Goal: Task Accomplishment & Management: Manage account settings

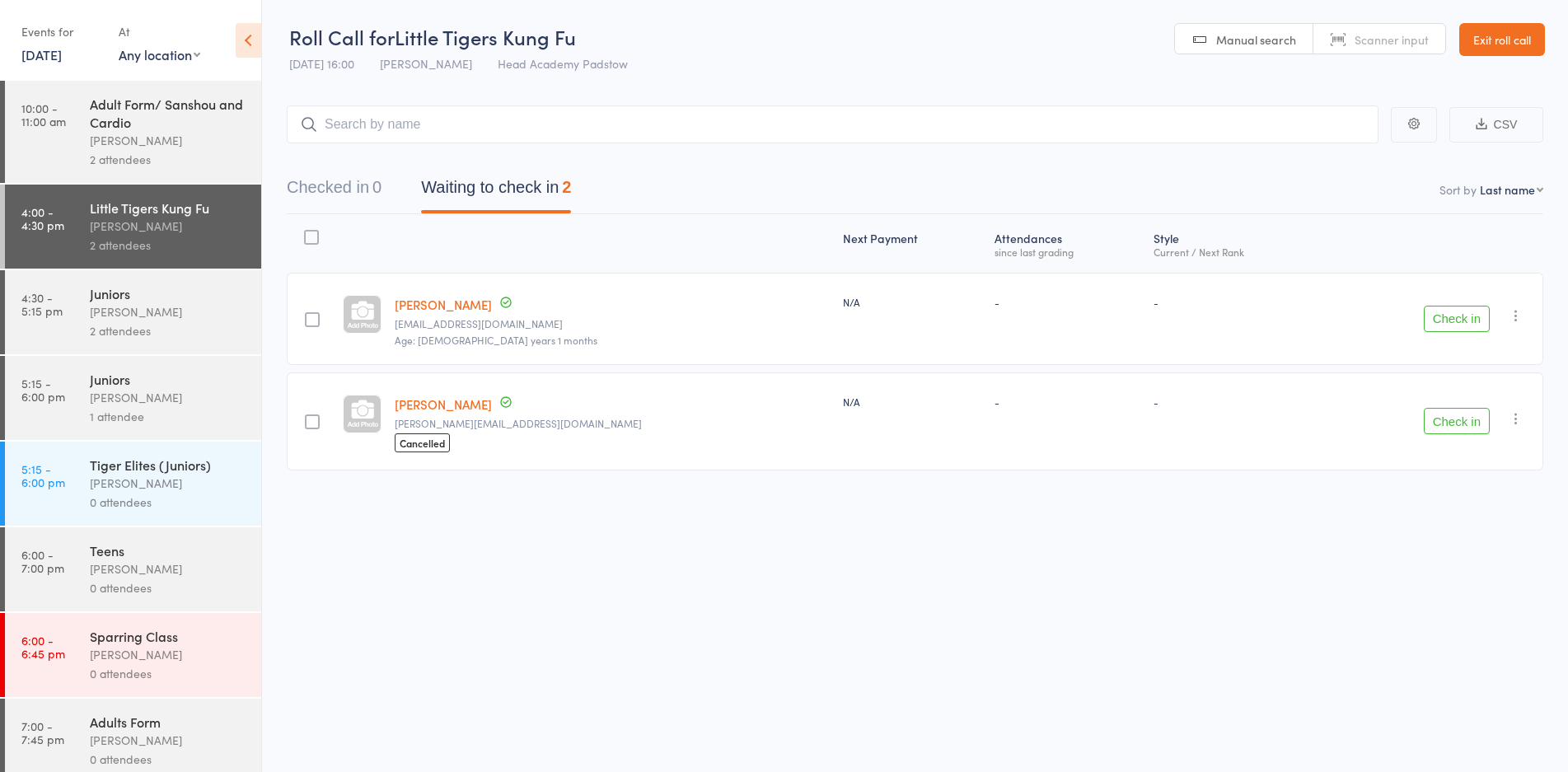
click at [144, 128] on div "Adult Form/ Sanshou and Cardio" at bounding box center [168, 112] width 157 height 37
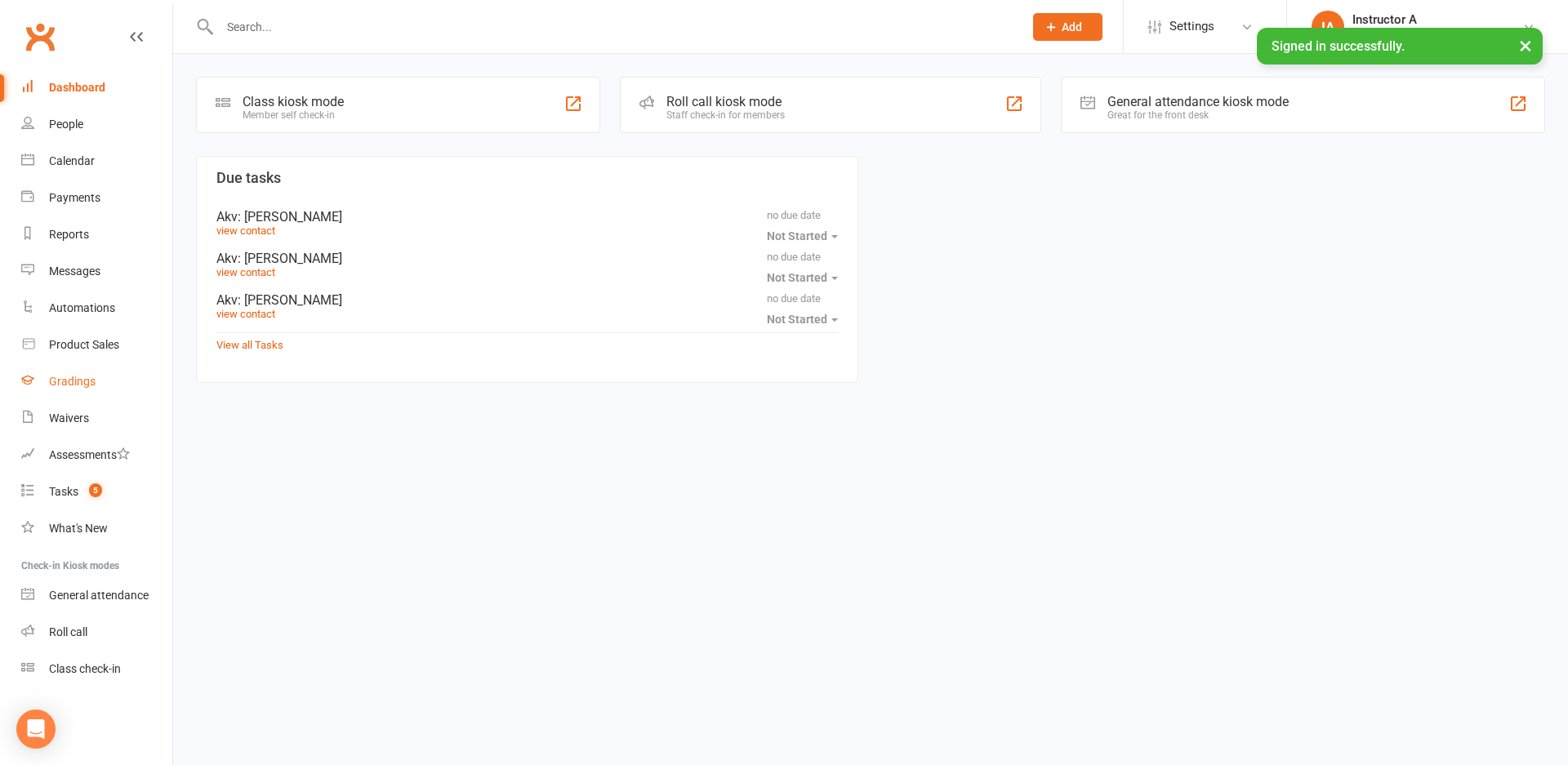
click at [94, 378] on div "Gradings" at bounding box center [72, 382] width 46 height 13
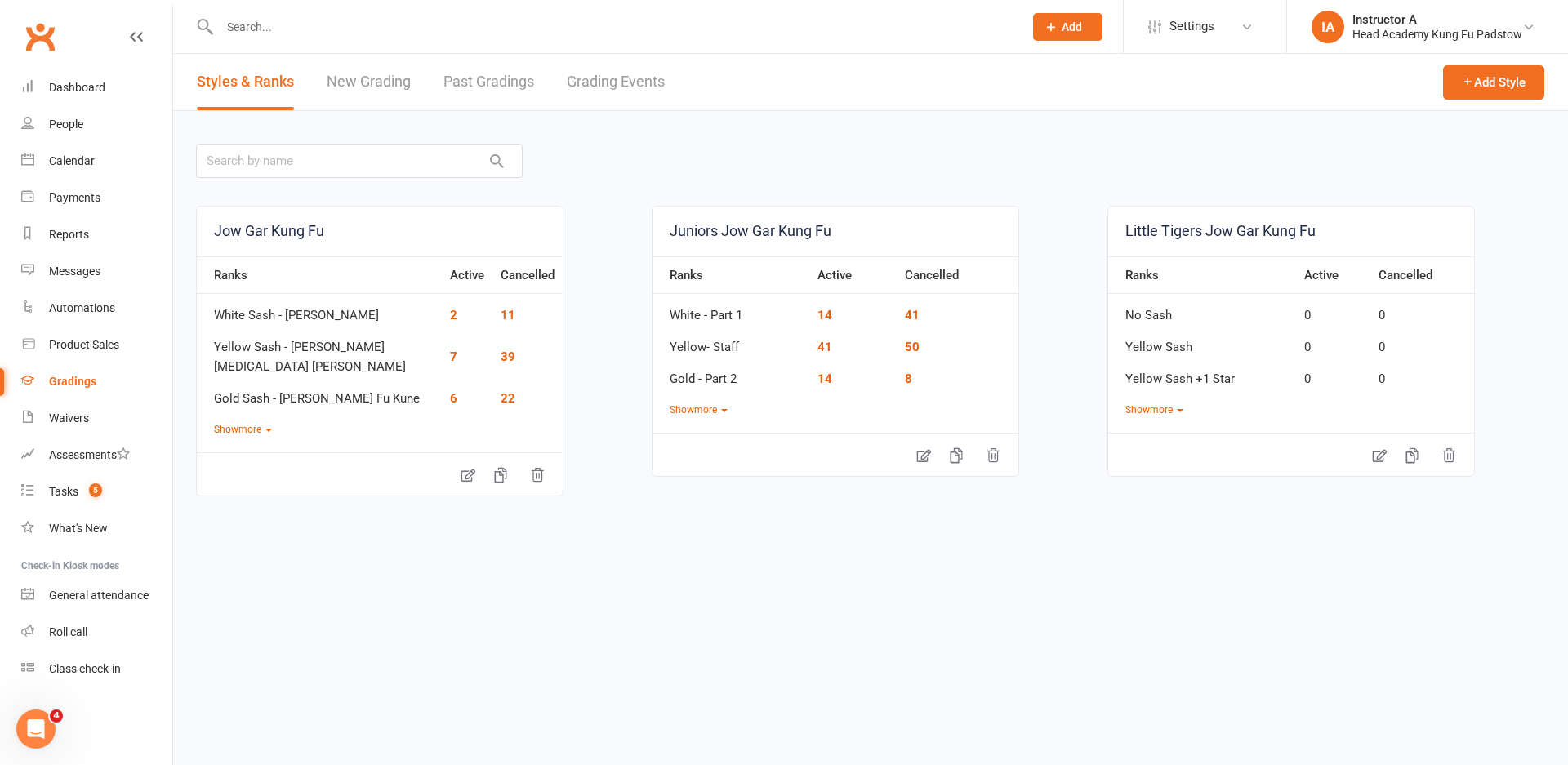
click at [644, 81] on link "Grading Events" at bounding box center [616, 82] width 98 height 56
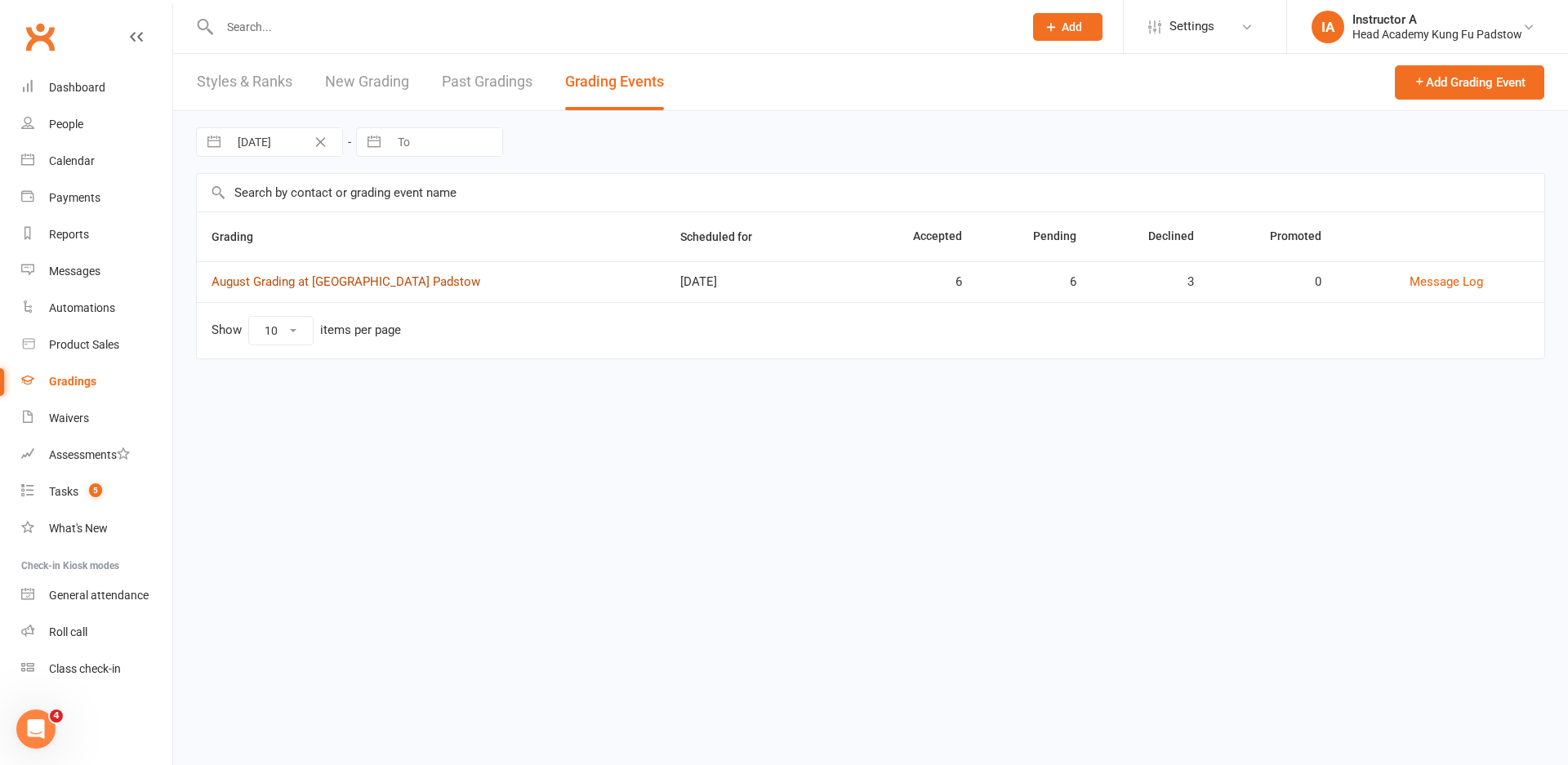
click at [297, 281] on link "August Grading at Head Academy Padstow" at bounding box center [345, 281] width 269 height 14
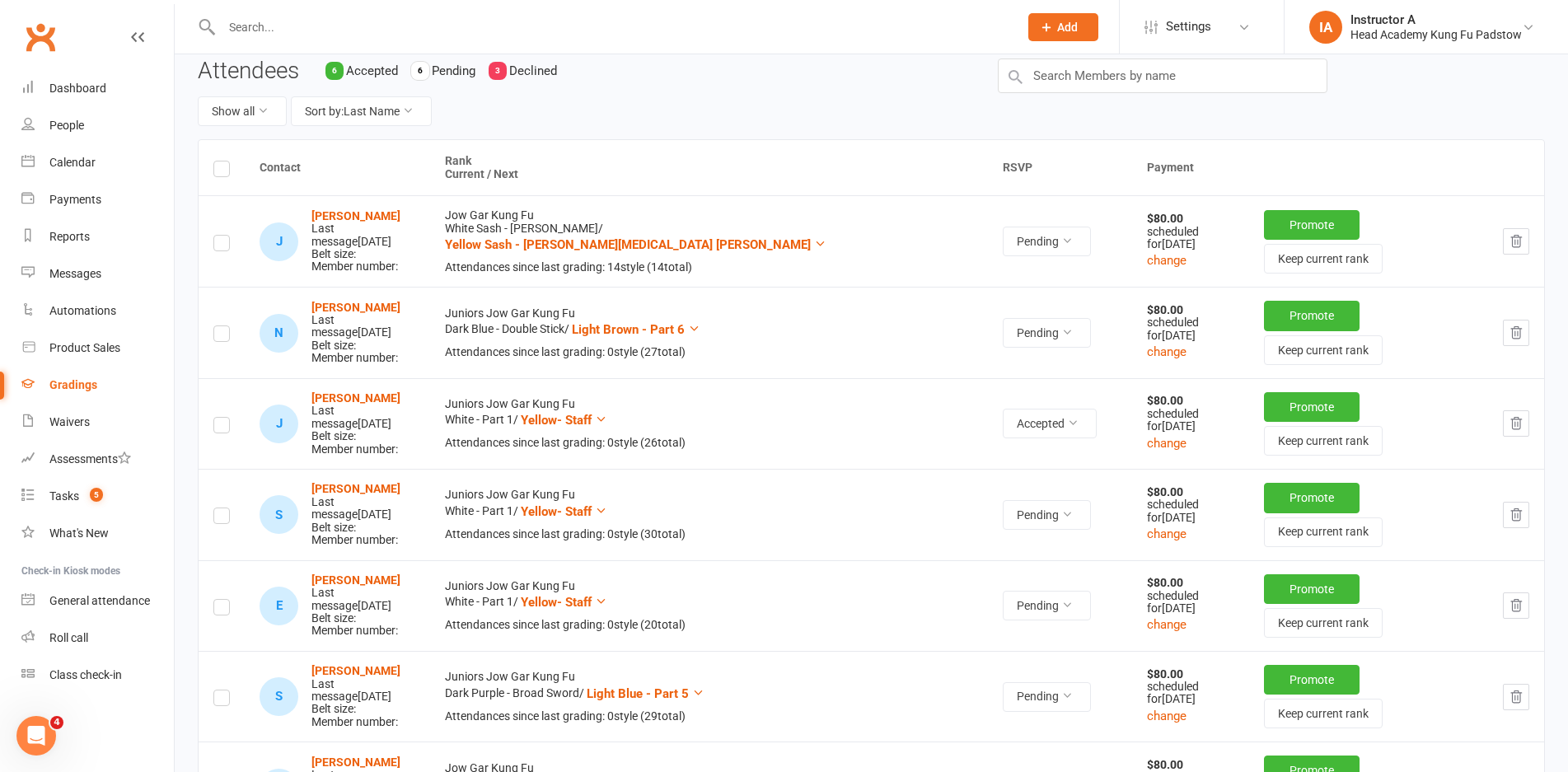
scroll to position [82, 0]
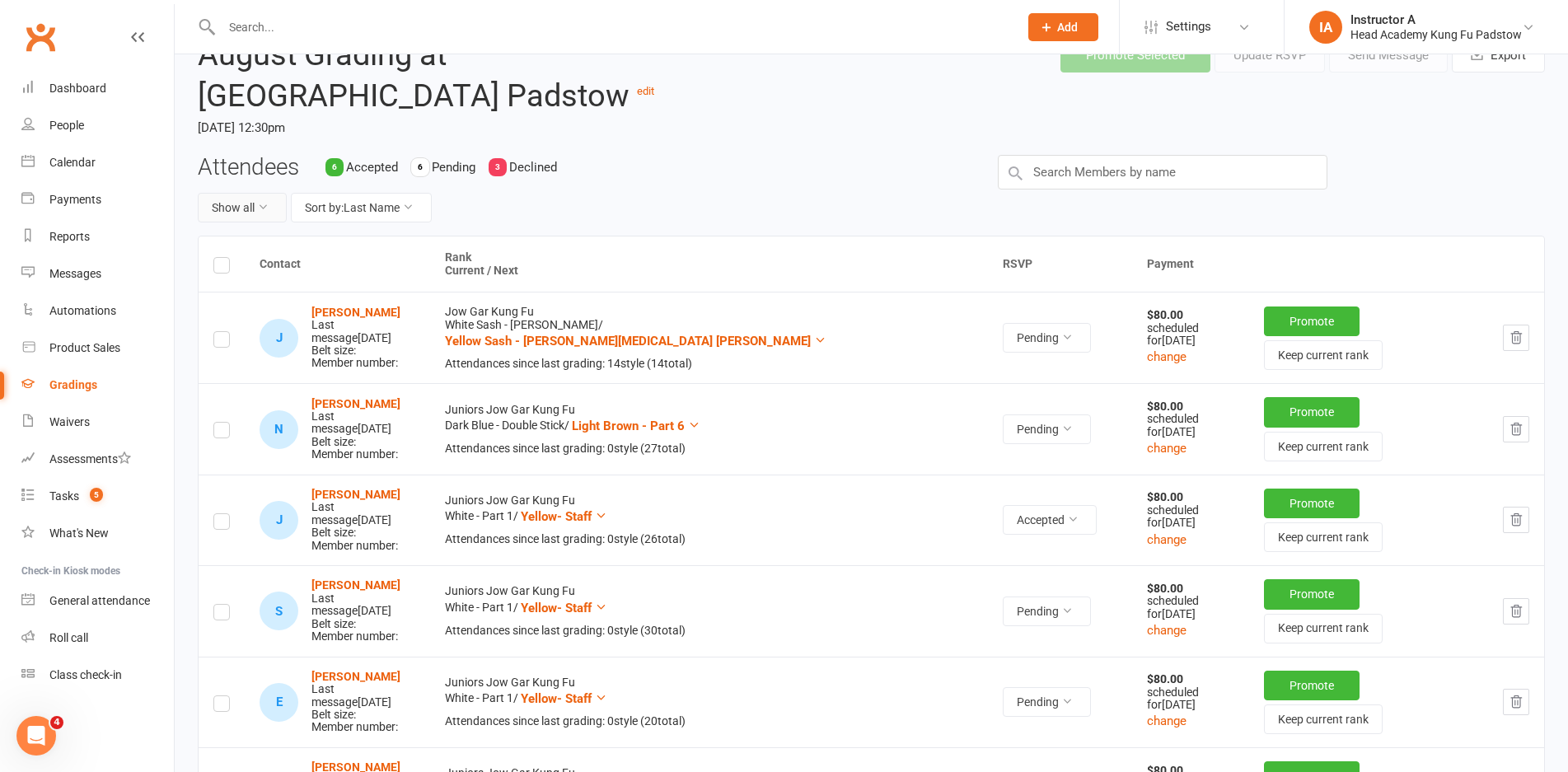
click at [242, 211] on button "Show all" at bounding box center [242, 207] width 89 height 30
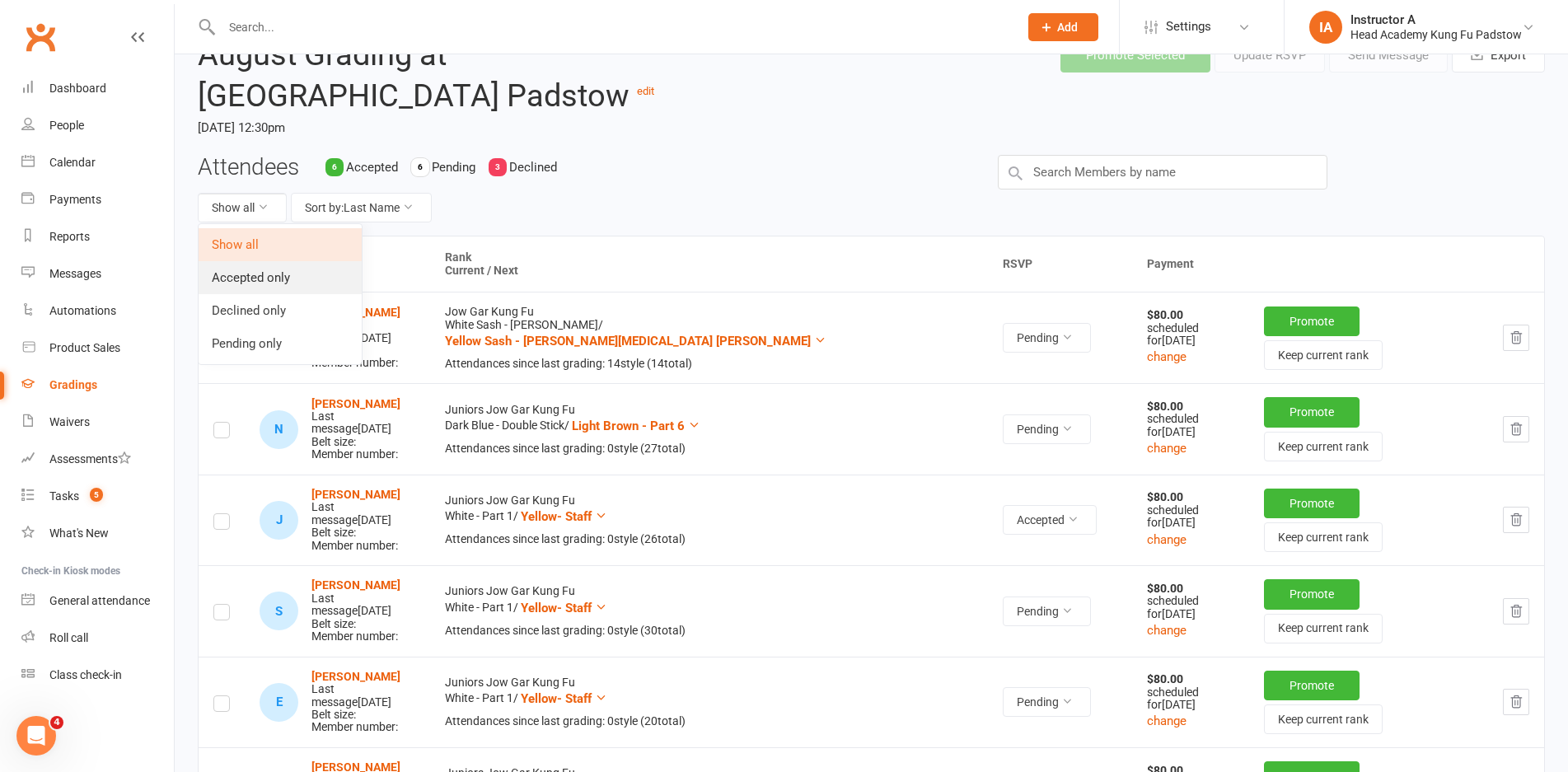
click at [278, 280] on link "Accepted only" at bounding box center [280, 277] width 163 height 33
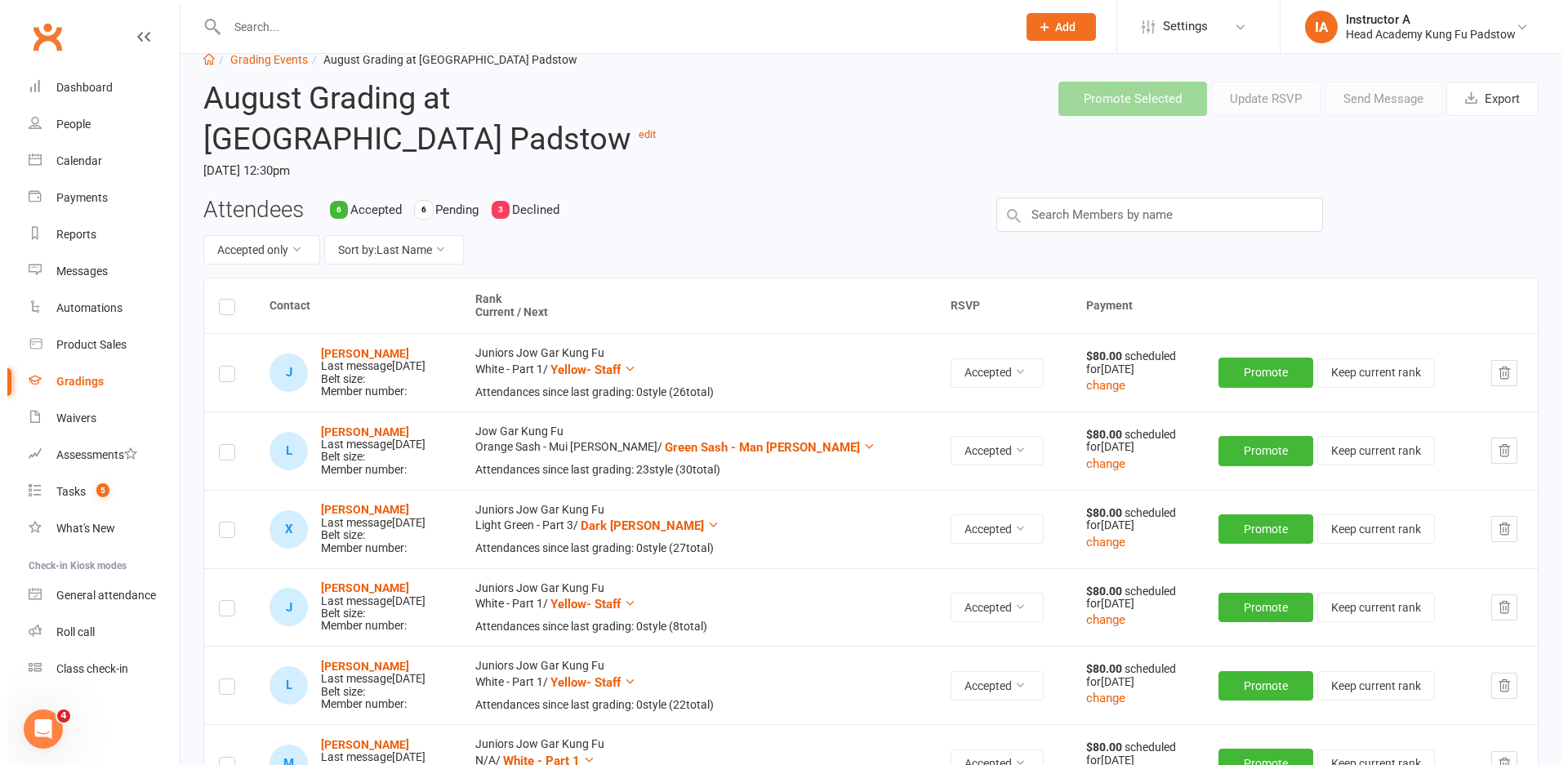
scroll to position [0, 0]
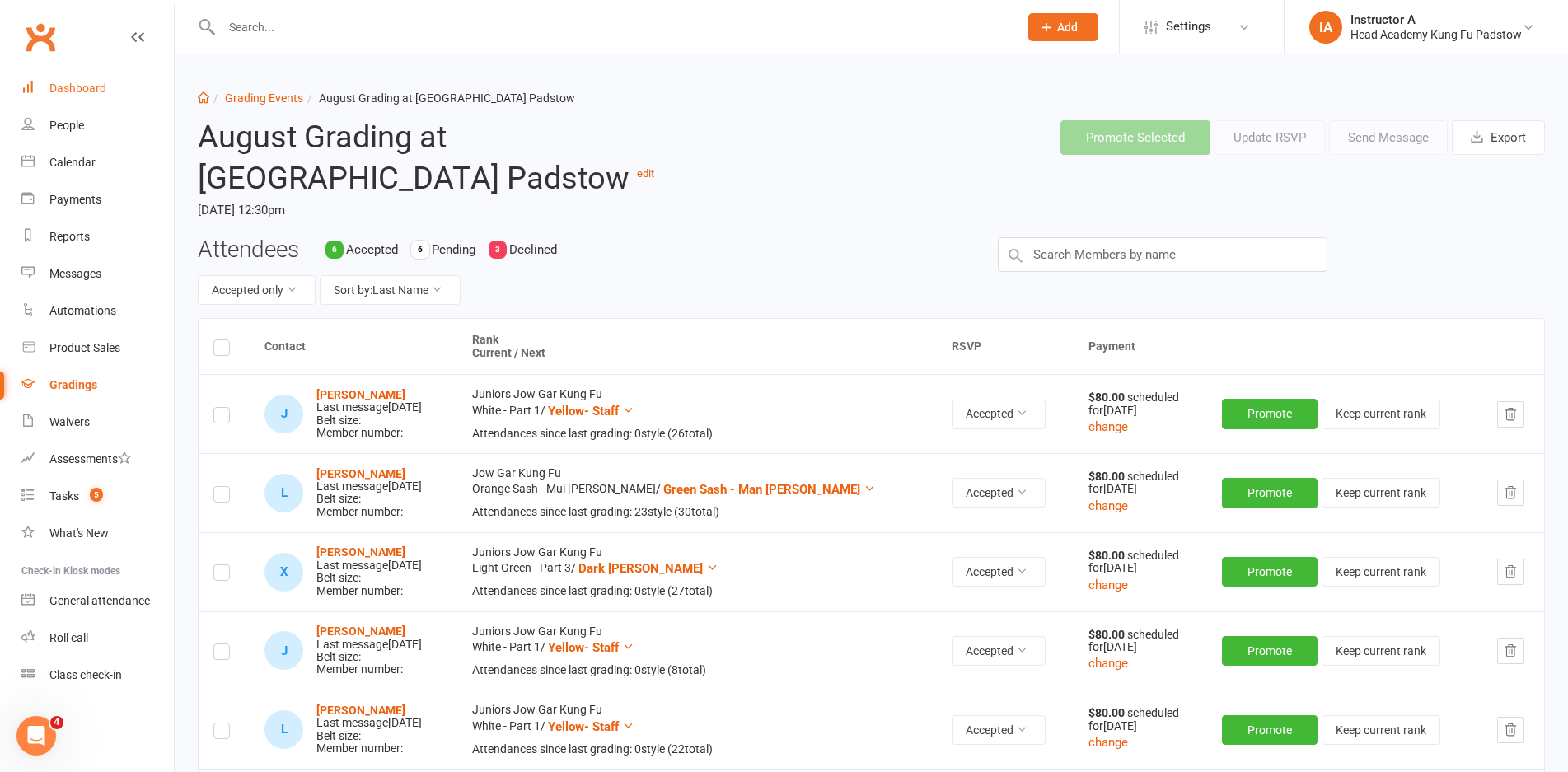
click at [110, 87] on link "Dashboard" at bounding box center [97, 88] width 152 height 37
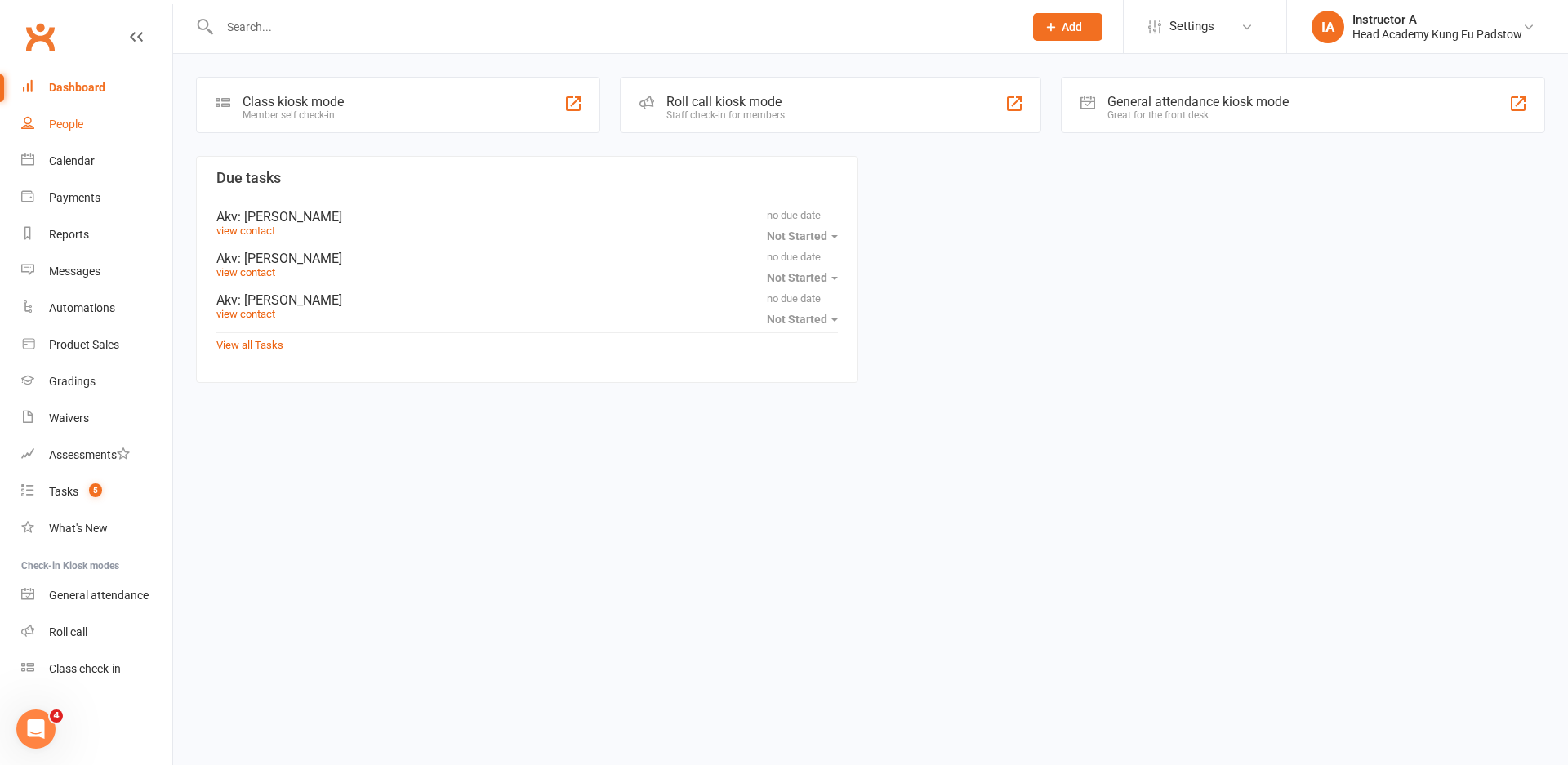
click at [89, 122] on link "People" at bounding box center [96, 125] width 151 height 37
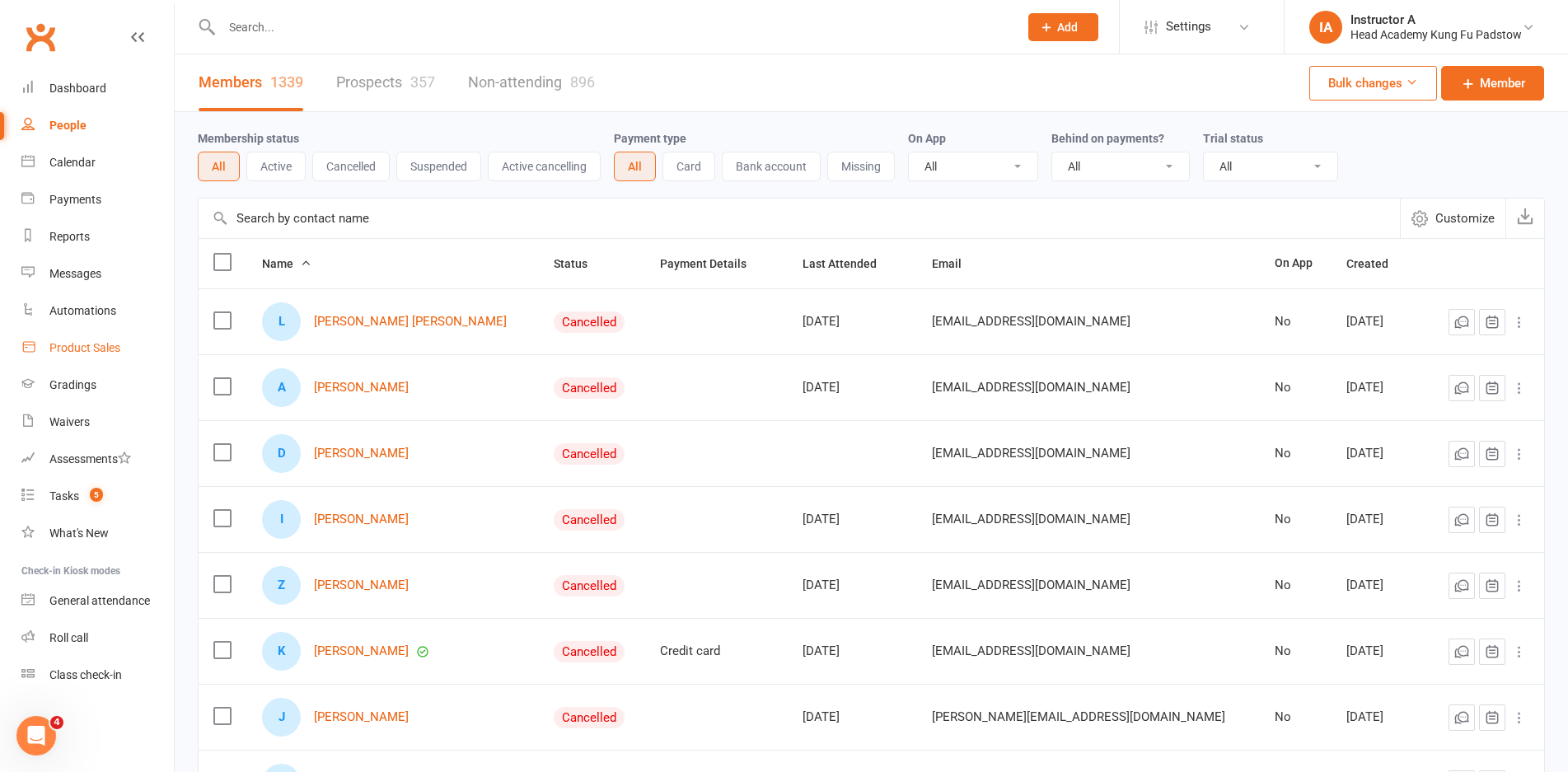
click at [56, 366] on link "Product Sales" at bounding box center [97, 349] width 152 height 37
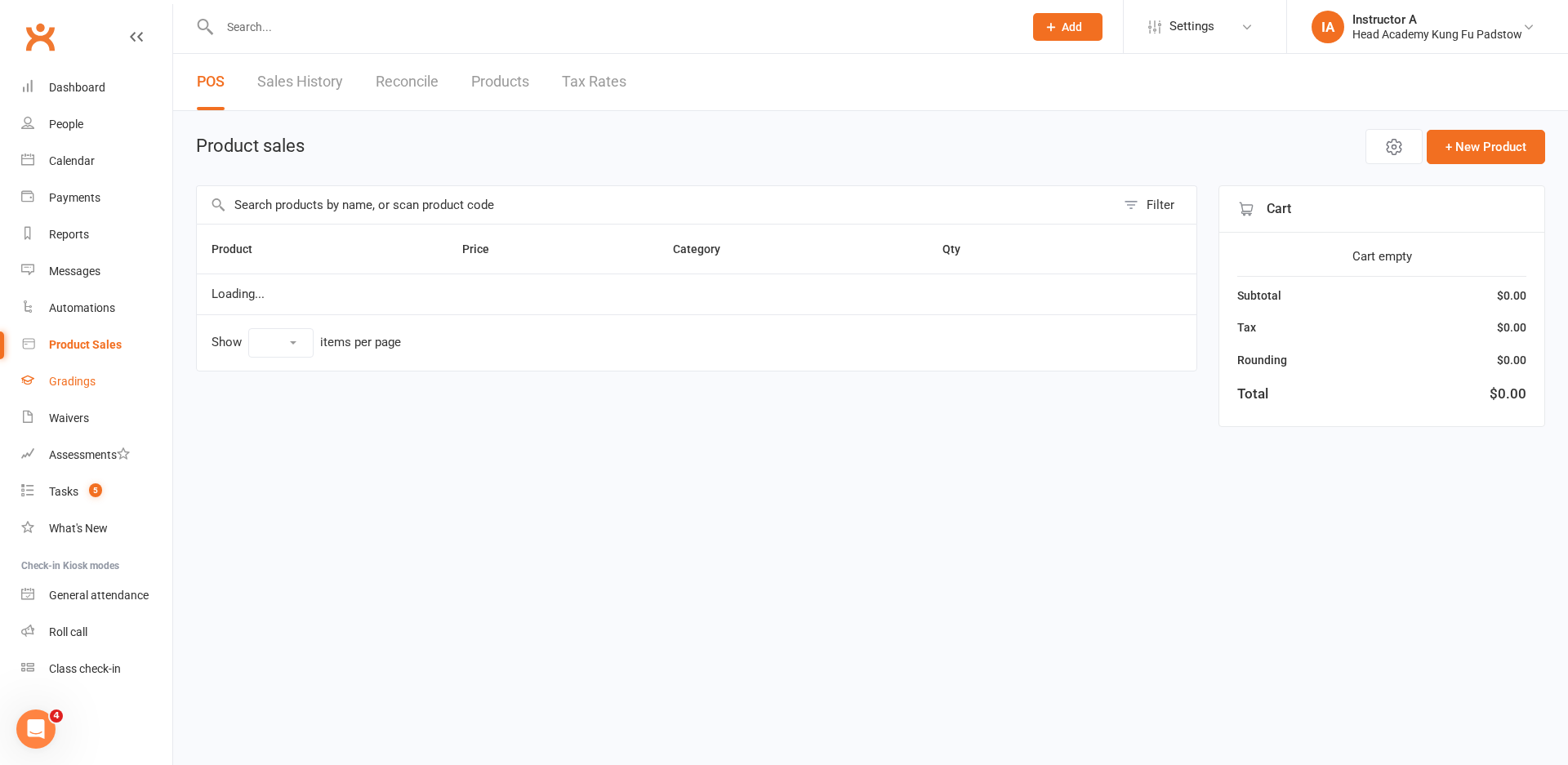
select select "10"
click at [56, 379] on div "Gradings" at bounding box center [72, 382] width 46 height 13
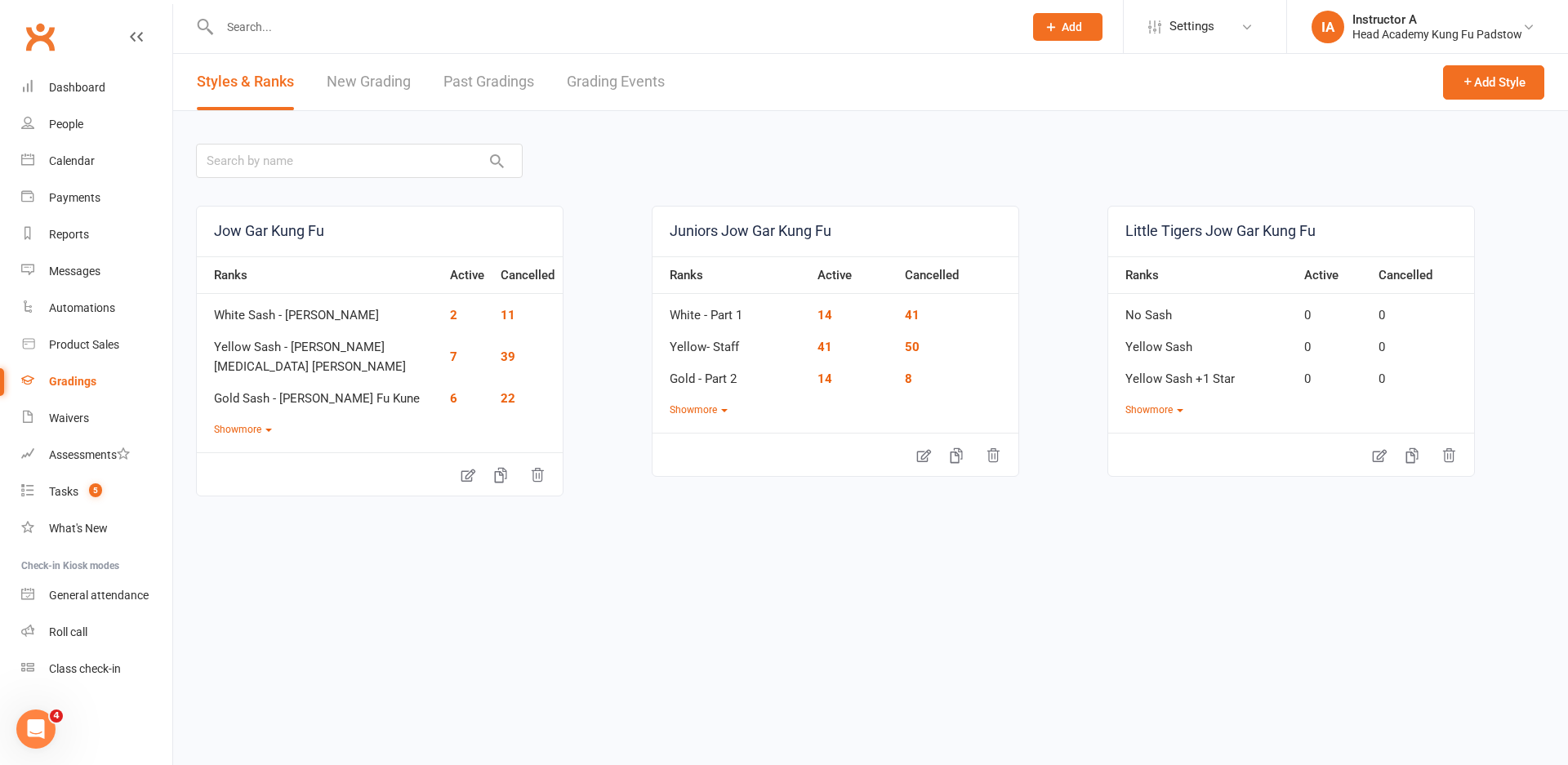
click at [596, 83] on link "Grading Events" at bounding box center [616, 82] width 98 height 56
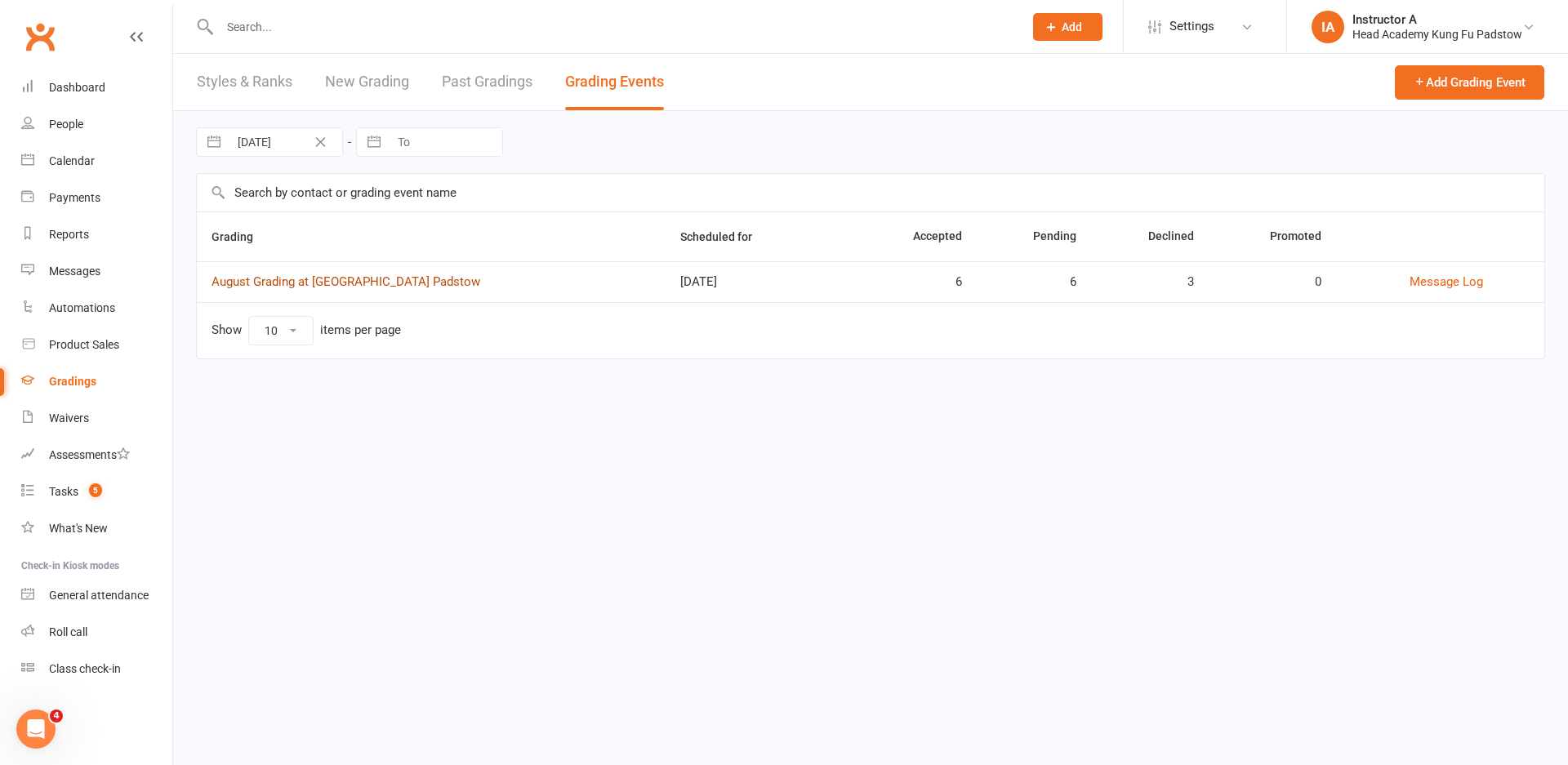
click at [387, 286] on link "August Grading at Head Academy Padstow" at bounding box center [345, 281] width 269 height 14
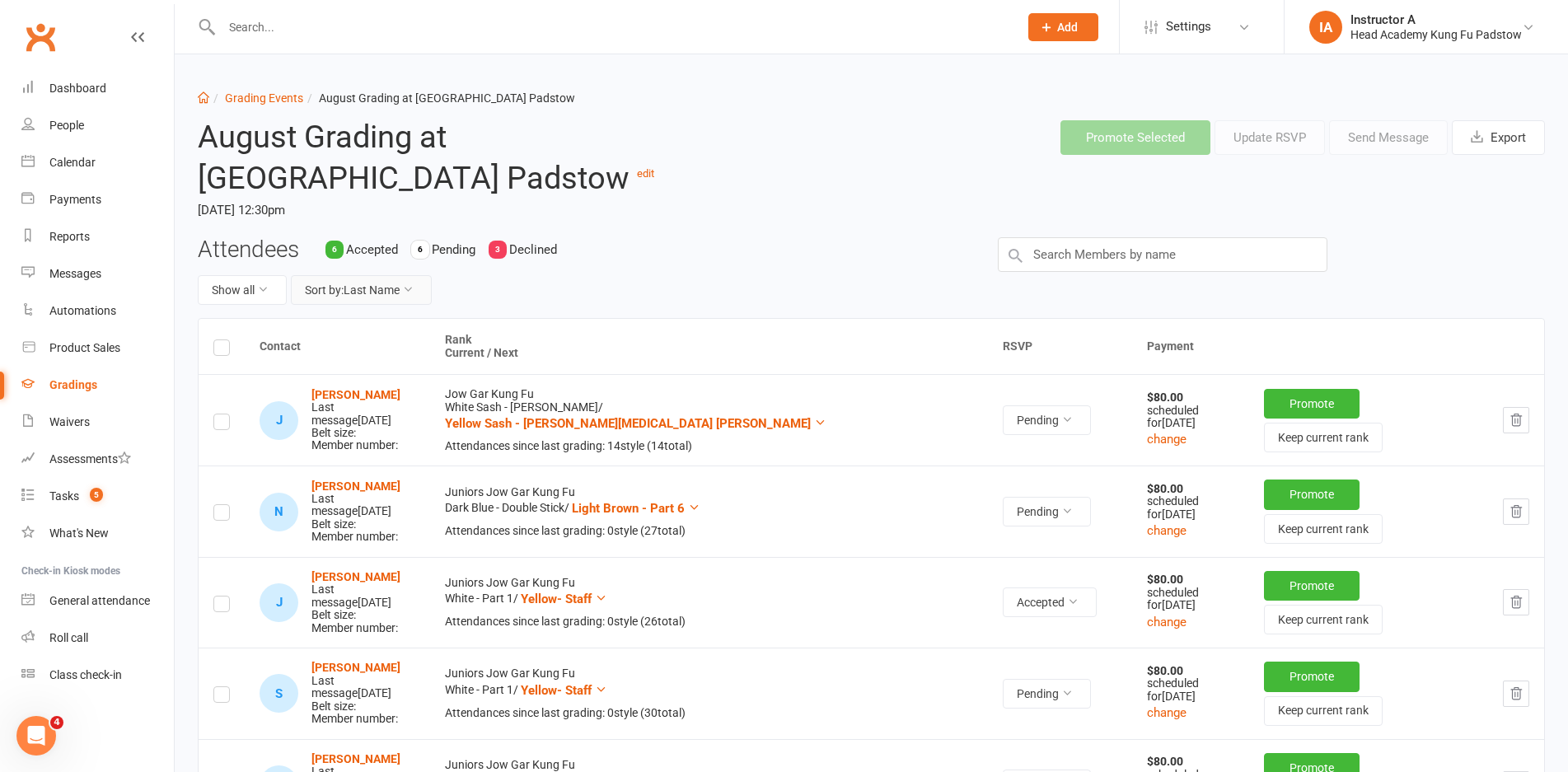
click at [295, 292] on button "Sort by: Last Name" at bounding box center [361, 290] width 141 height 30
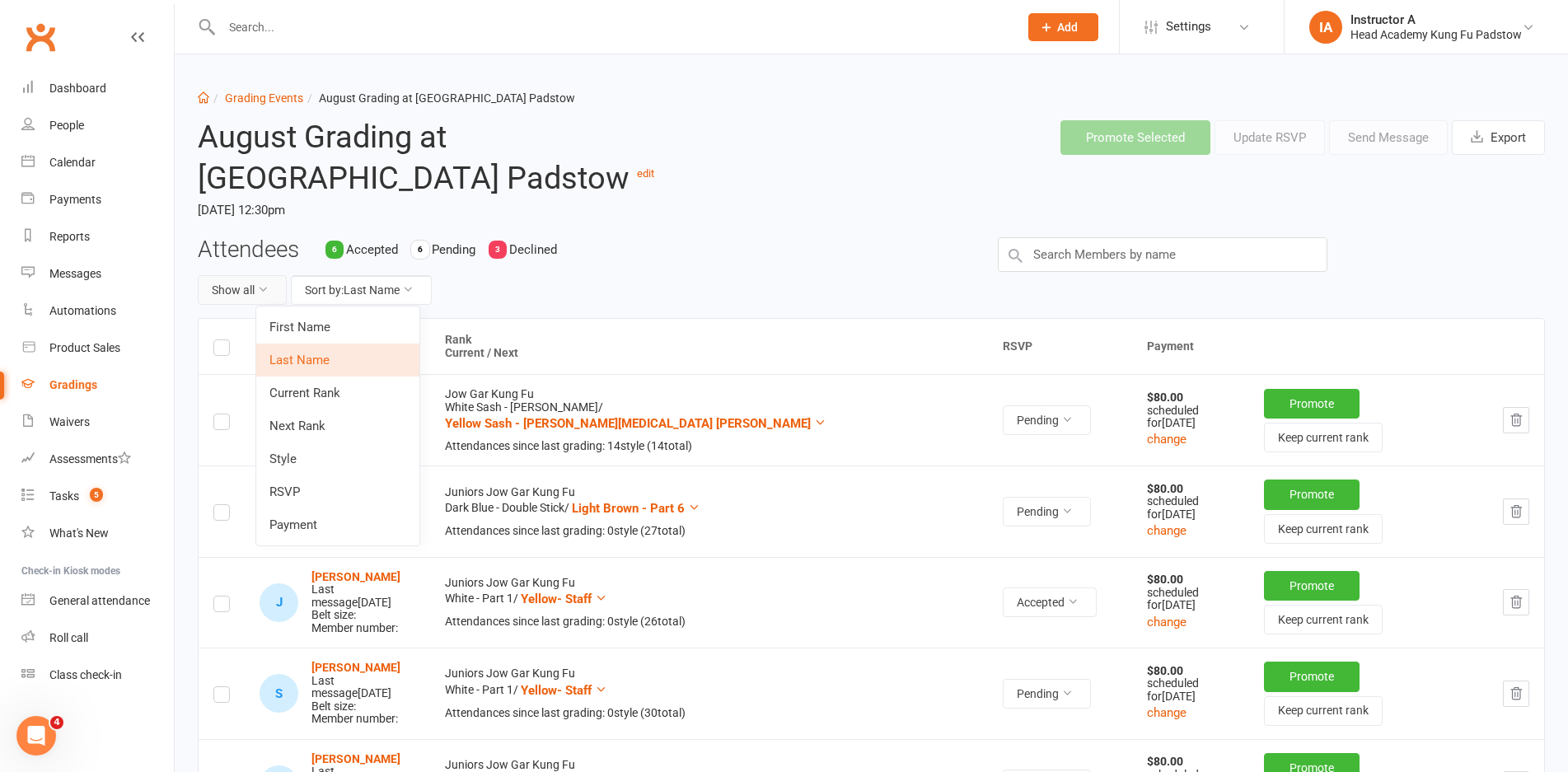
click at [260, 292] on icon at bounding box center [263, 290] width 12 height 12
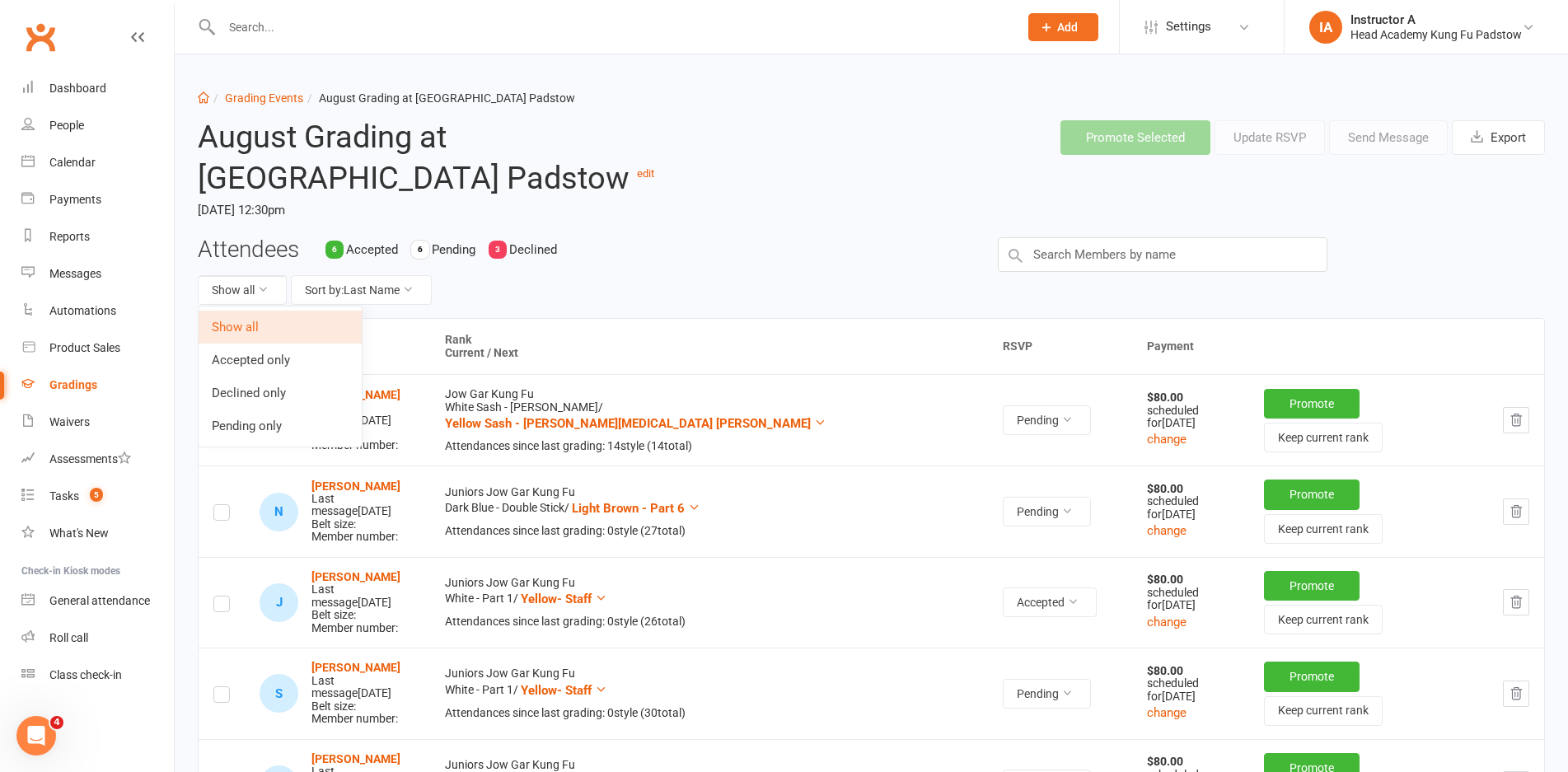
click at [250, 419] on link "Pending only" at bounding box center [280, 426] width 163 height 33
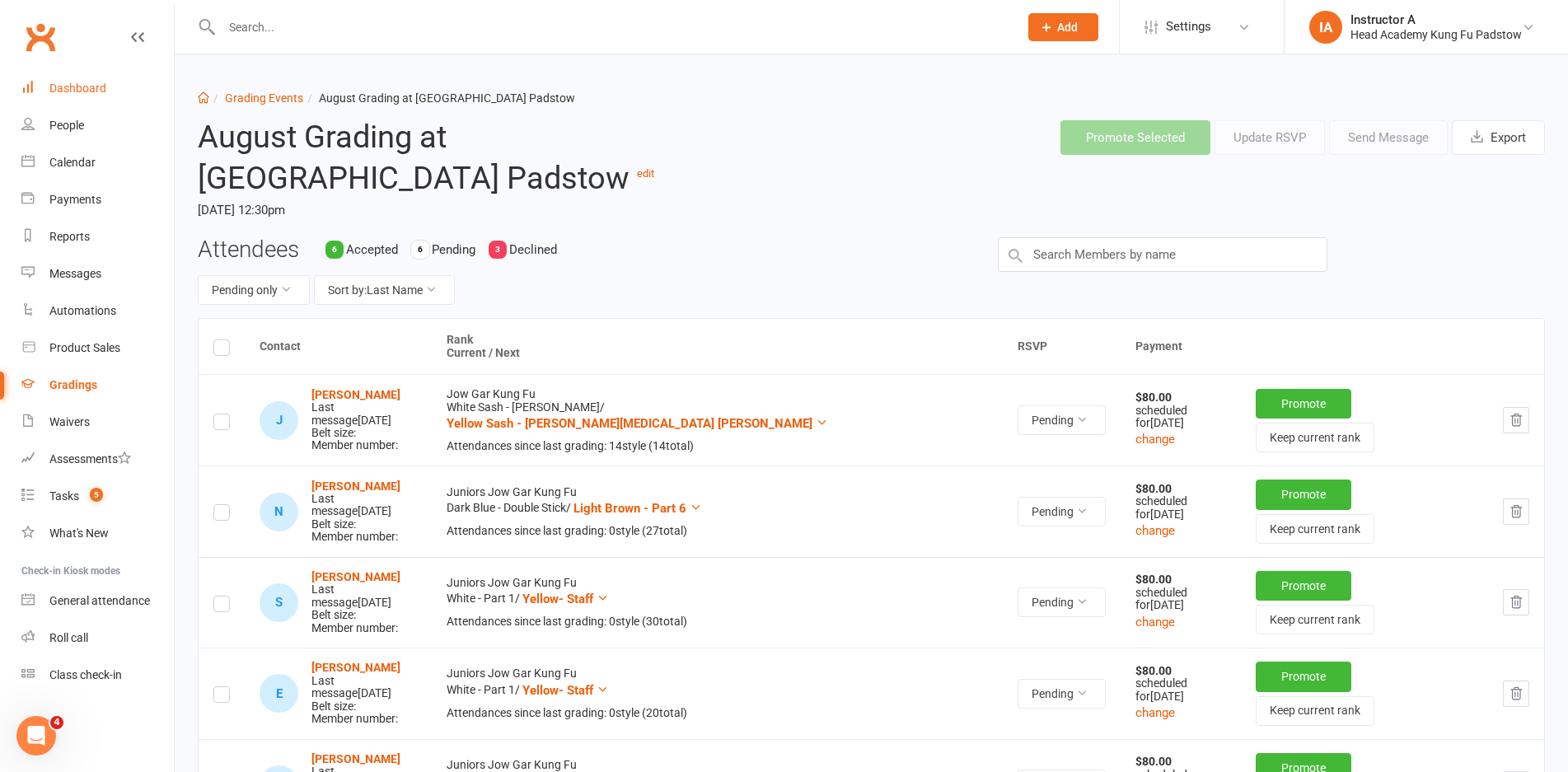
click at [65, 105] on link "Dashboard" at bounding box center [97, 88] width 152 height 37
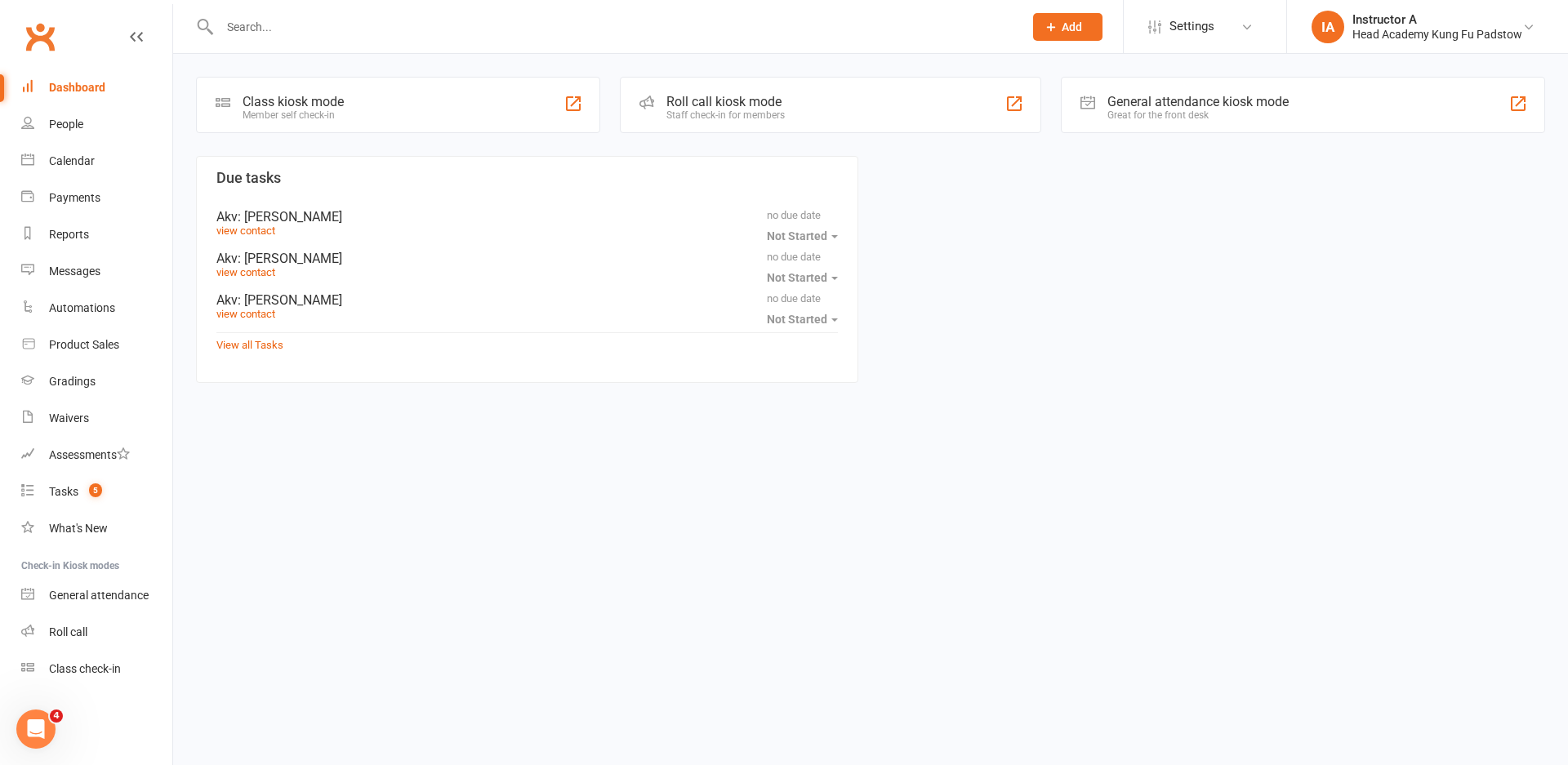
drag, startPoint x: 252, startPoint y: 42, endPoint x: 267, endPoint y: 38, distance: 15.5
click at [260, 39] on div at bounding box center [604, 26] width 816 height 53
click at [286, 34] on input "text" at bounding box center [613, 26] width 797 height 23
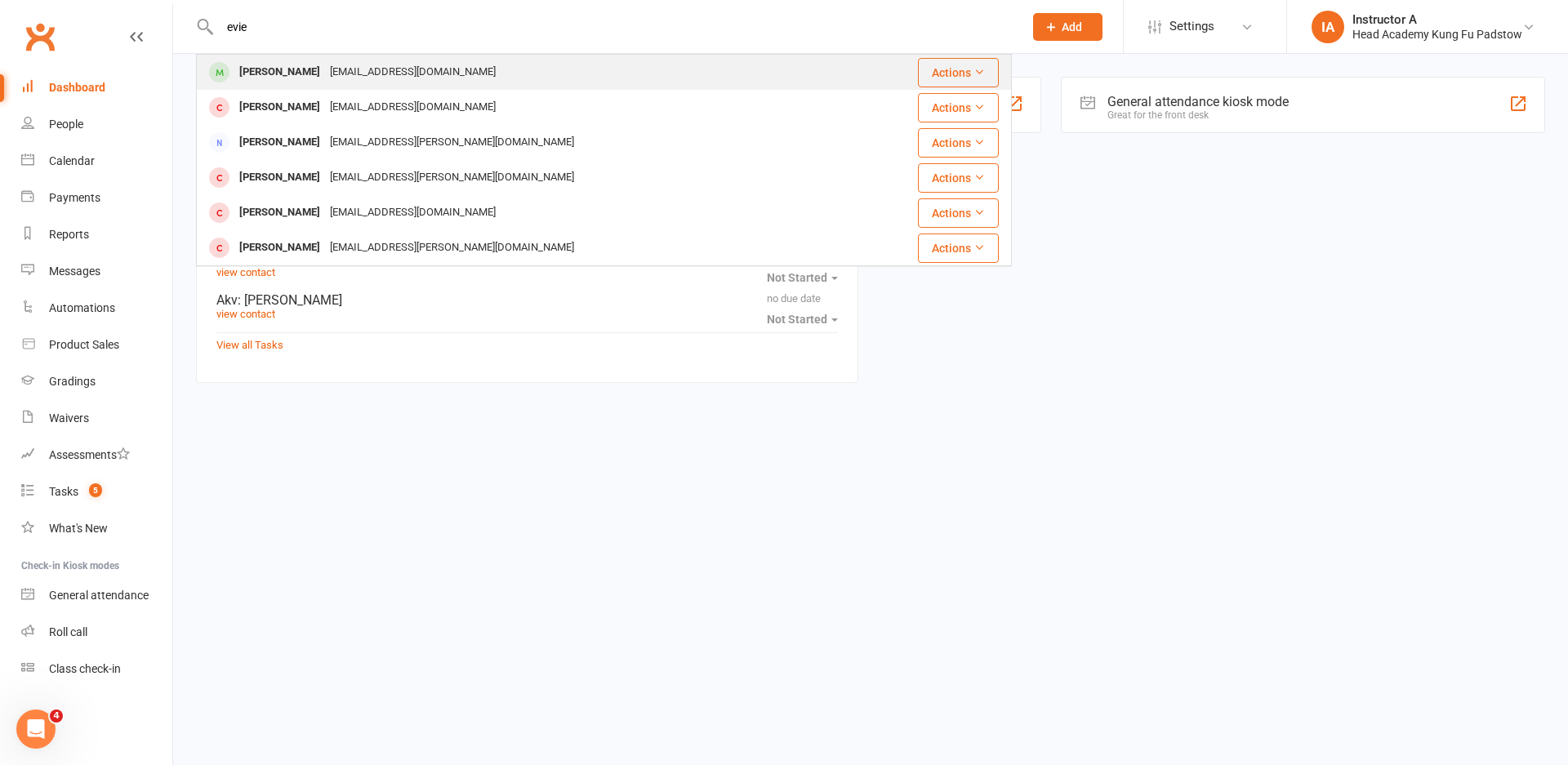
type input "evie"
click at [629, 67] on div "Evie Al Butros Ashyay@gmail.com" at bounding box center [525, 72] width 655 height 34
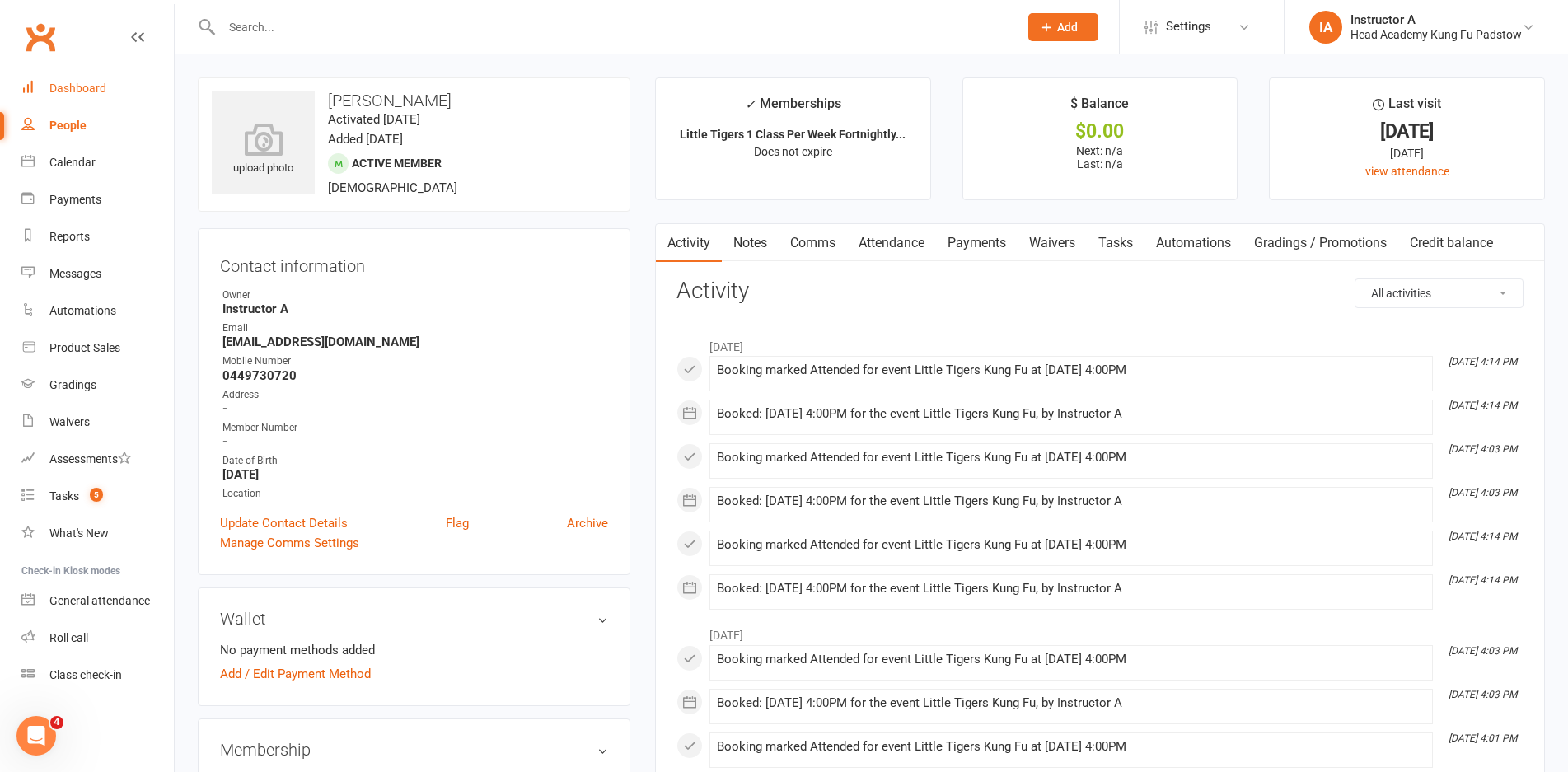
click at [45, 93] on link "Dashboard" at bounding box center [97, 88] width 152 height 37
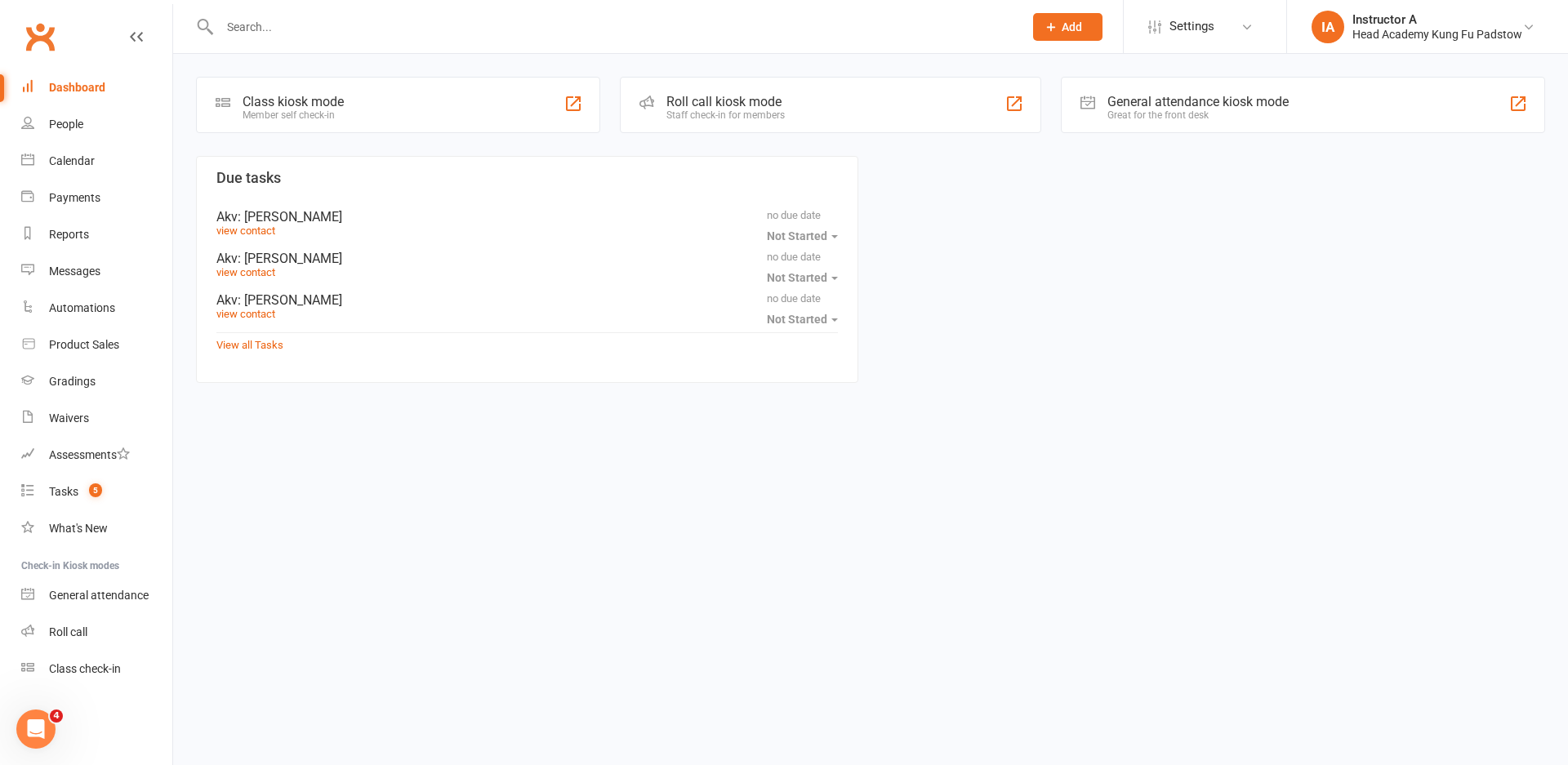
click at [467, 26] on input "text" at bounding box center [613, 26] width 797 height 23
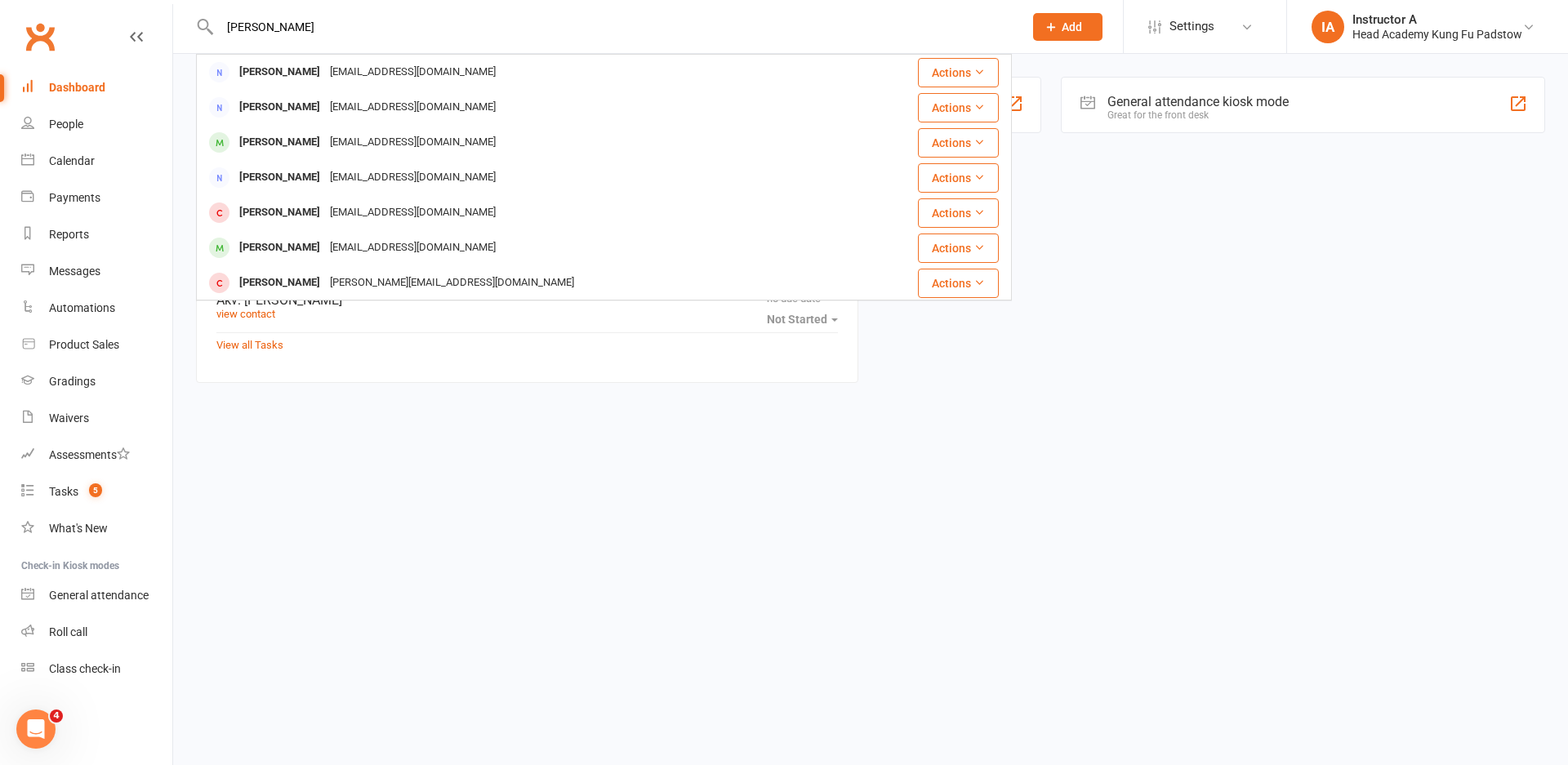
type input "andrea"
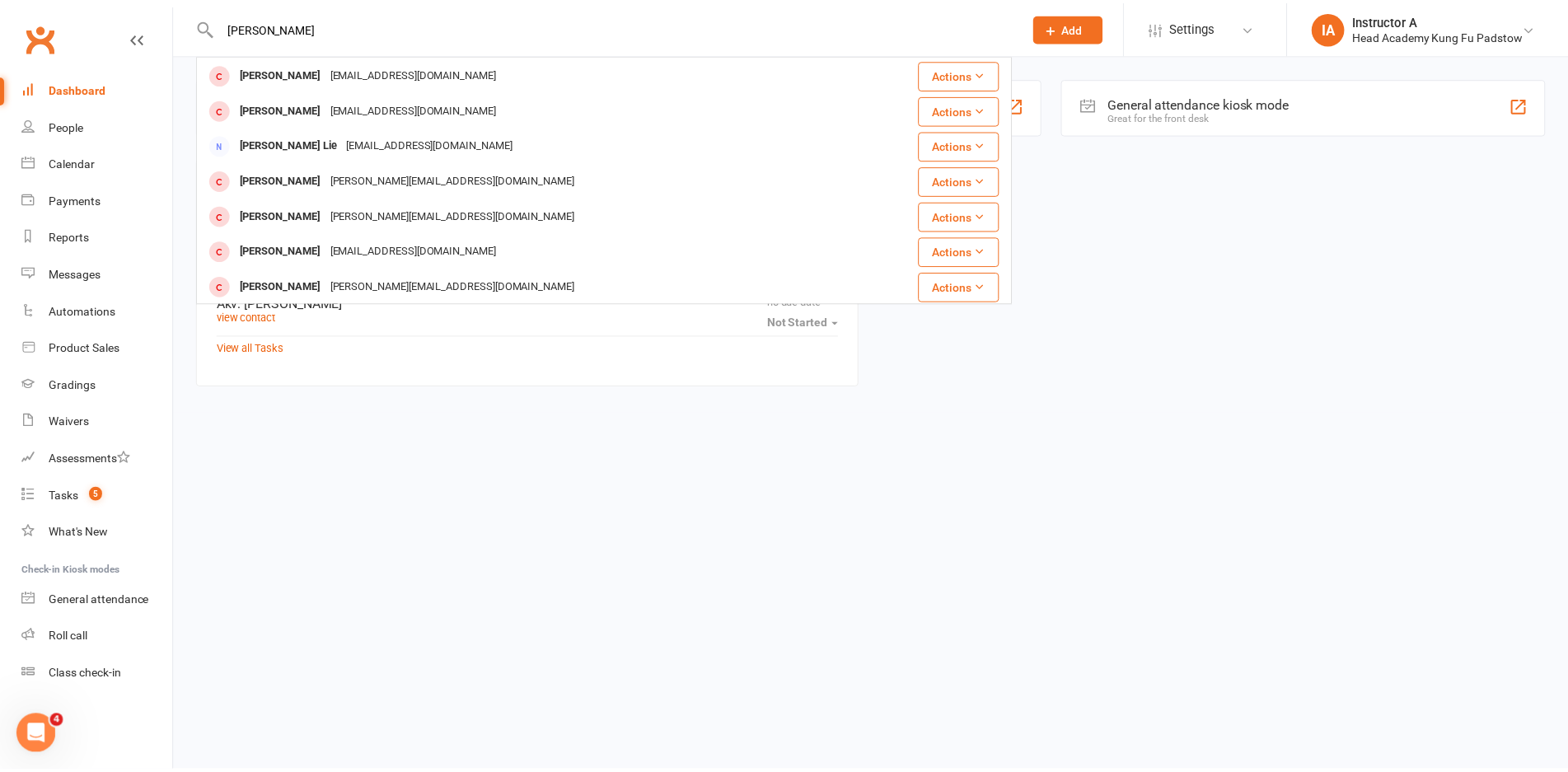
scroll to position [330, 0]
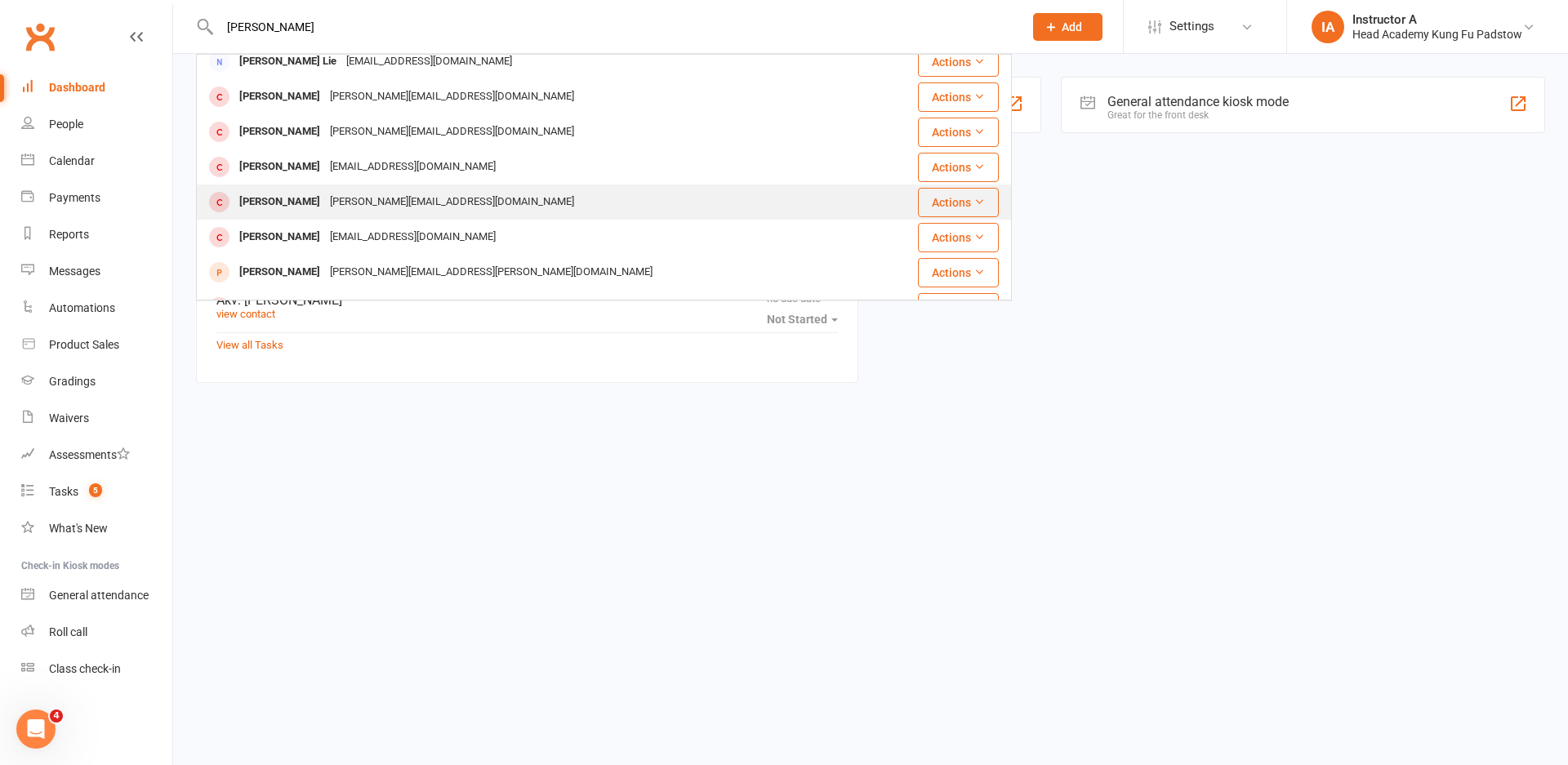
click at [443, 211] on div "Andre Vodounou doan.h23@gmail.com" at bounding box center [536, 202] width 677 height 34
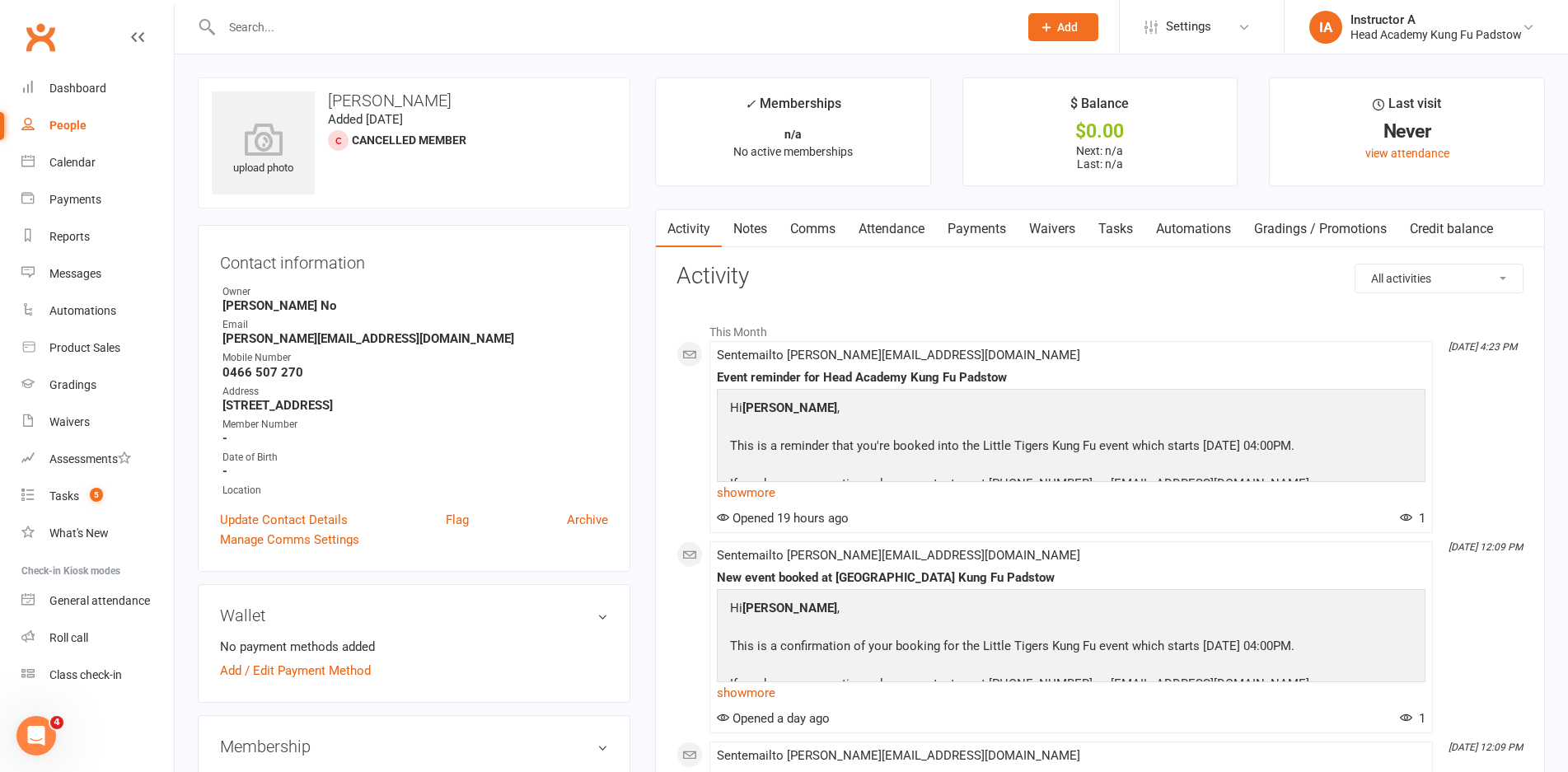
click at [603, 337] on strong "doan.h23@gmail.com" at bounding box center [416, 338] width 386 height 14
click at [1064, 219] on link "Waivers" at bounding box center [1051, 229] width 69 height 38
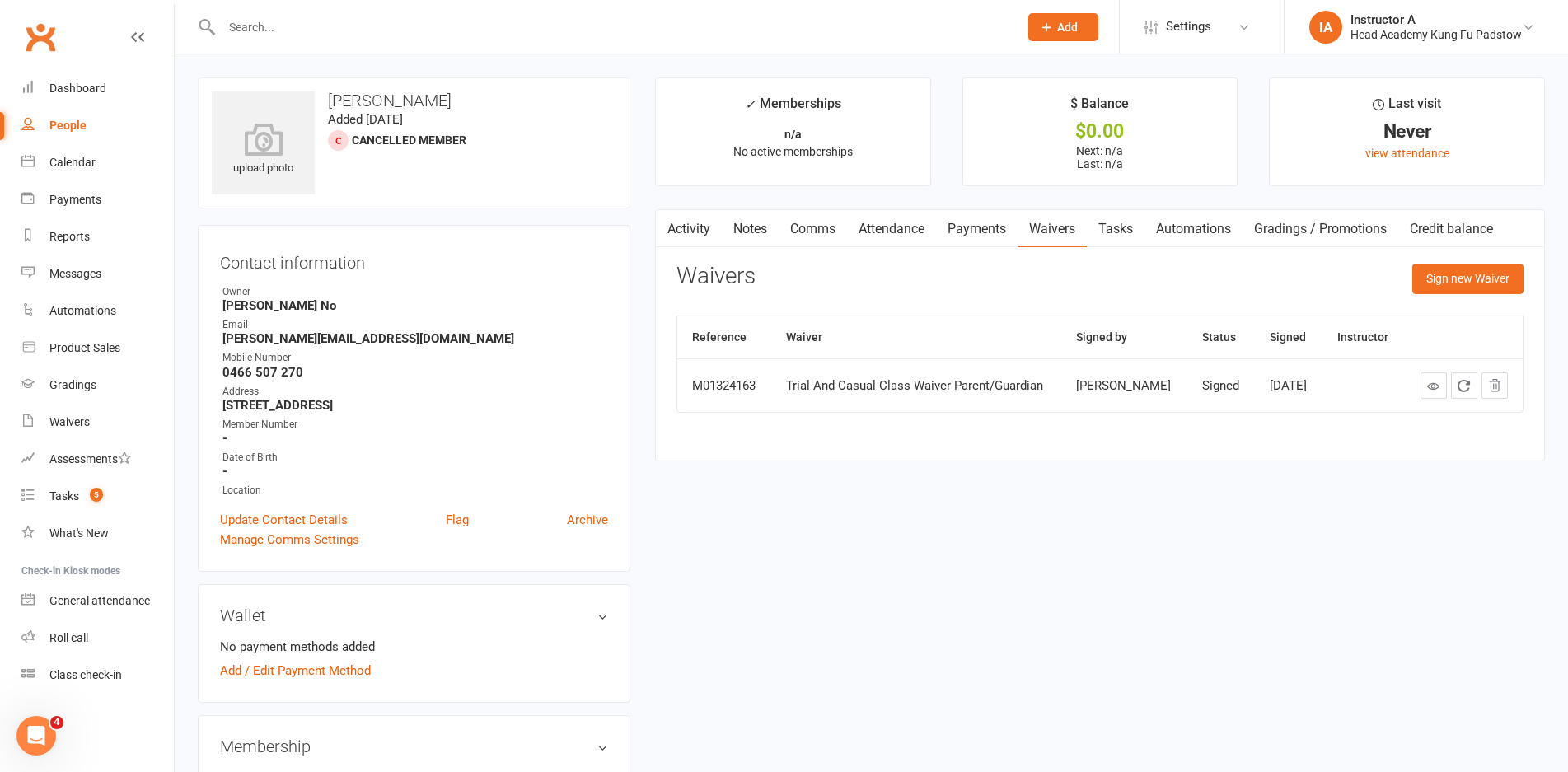
click at [599, 378] on strong "0466 507 270" at bounding box center [416, 372] width 386 height 14
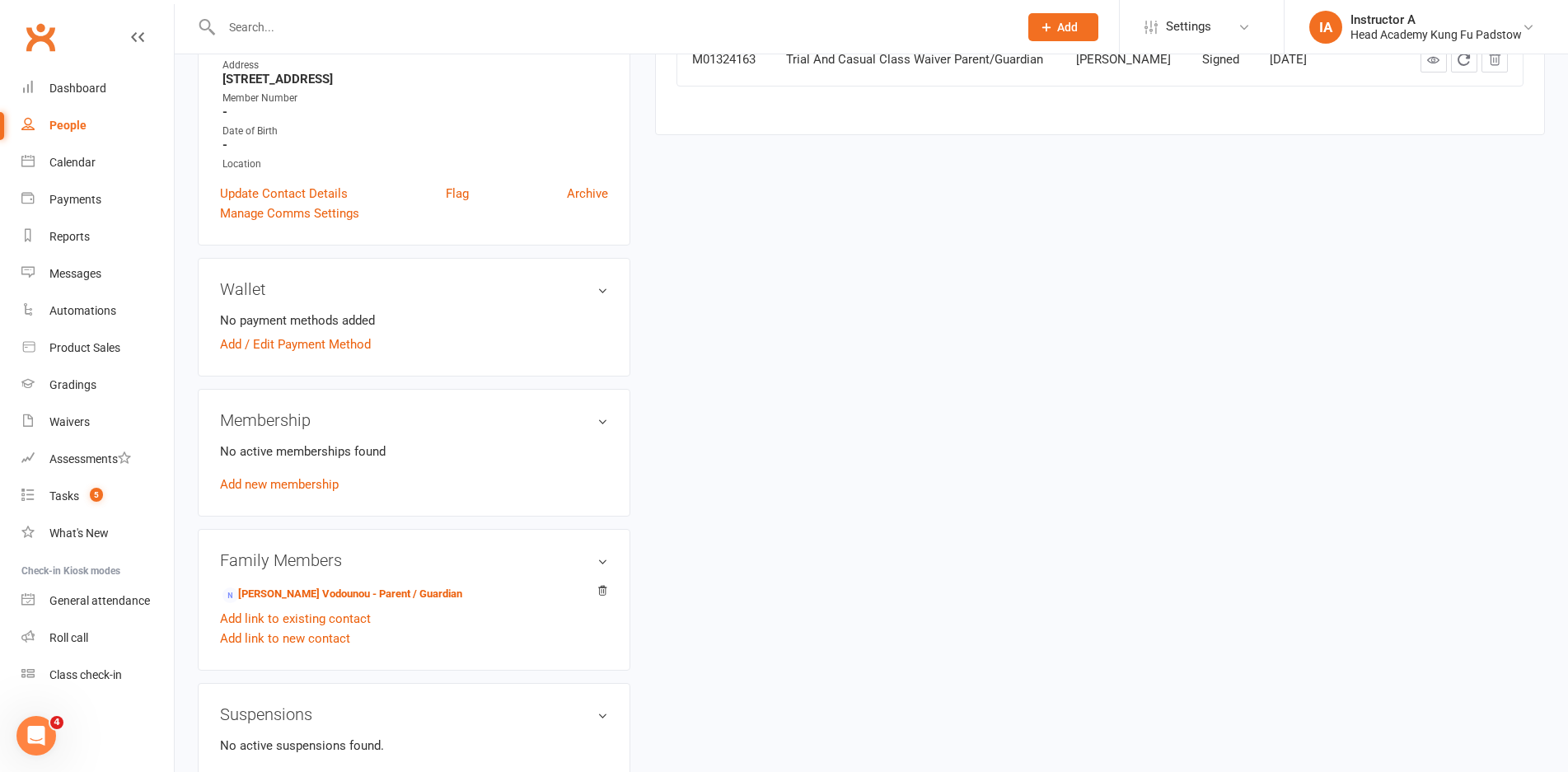
scroll to position [330, 0]
click at [292, 482] on link "Add new membership" at bounding box center [280, 480] width 119 height 14
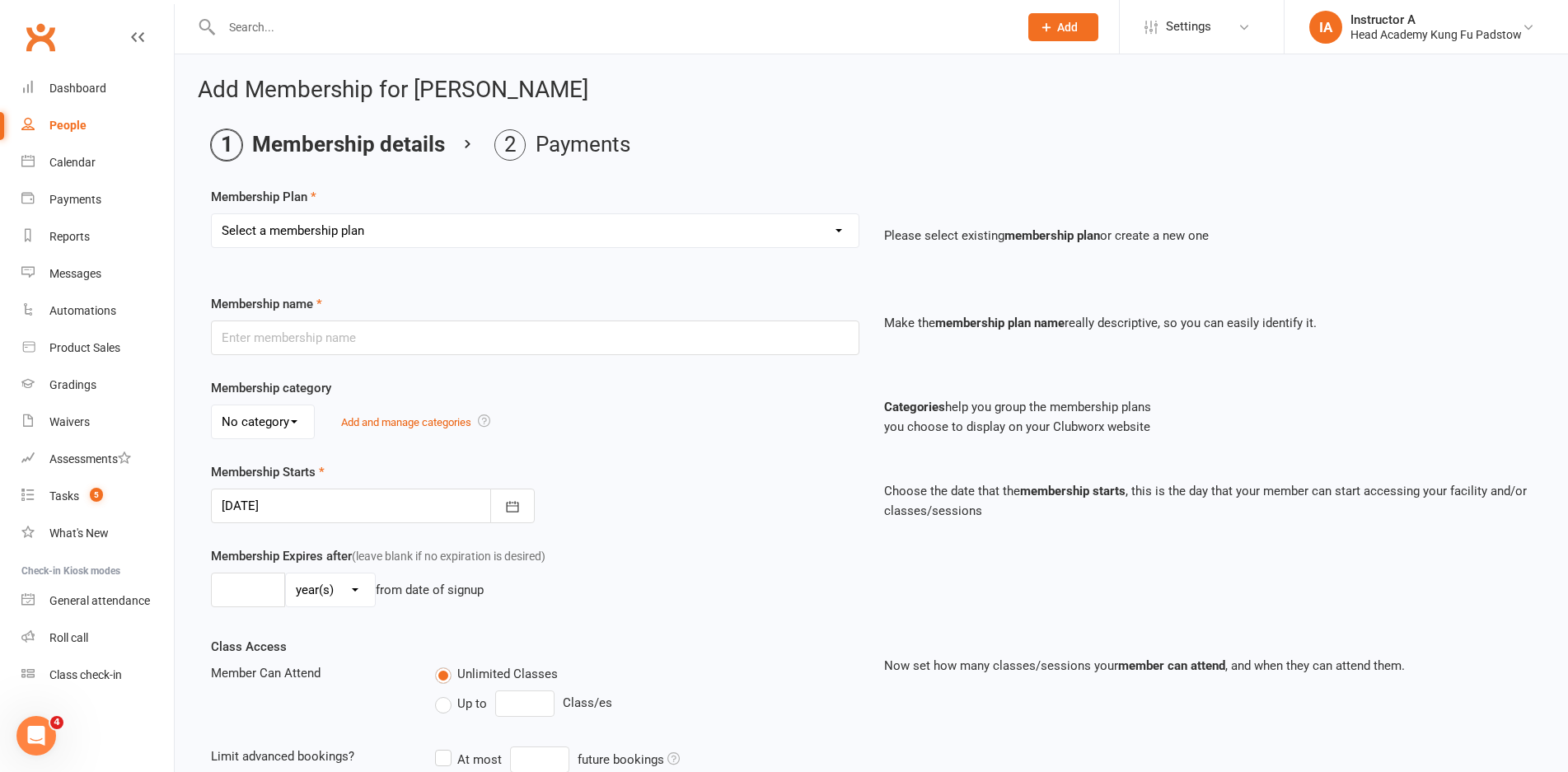
click at [402, 224] on select "Select a membership plan Create new Membership Plan Juniors 1 Class Per Week Fo…" at bounding box center [535, 230] width 647 height 33
select select "8"
click at [212, 214] on select "Select a membership plan Create new Membership Plan Juniors 1 Class Per Week Fo…" at bounding box center [535, 230] width 647 height 33
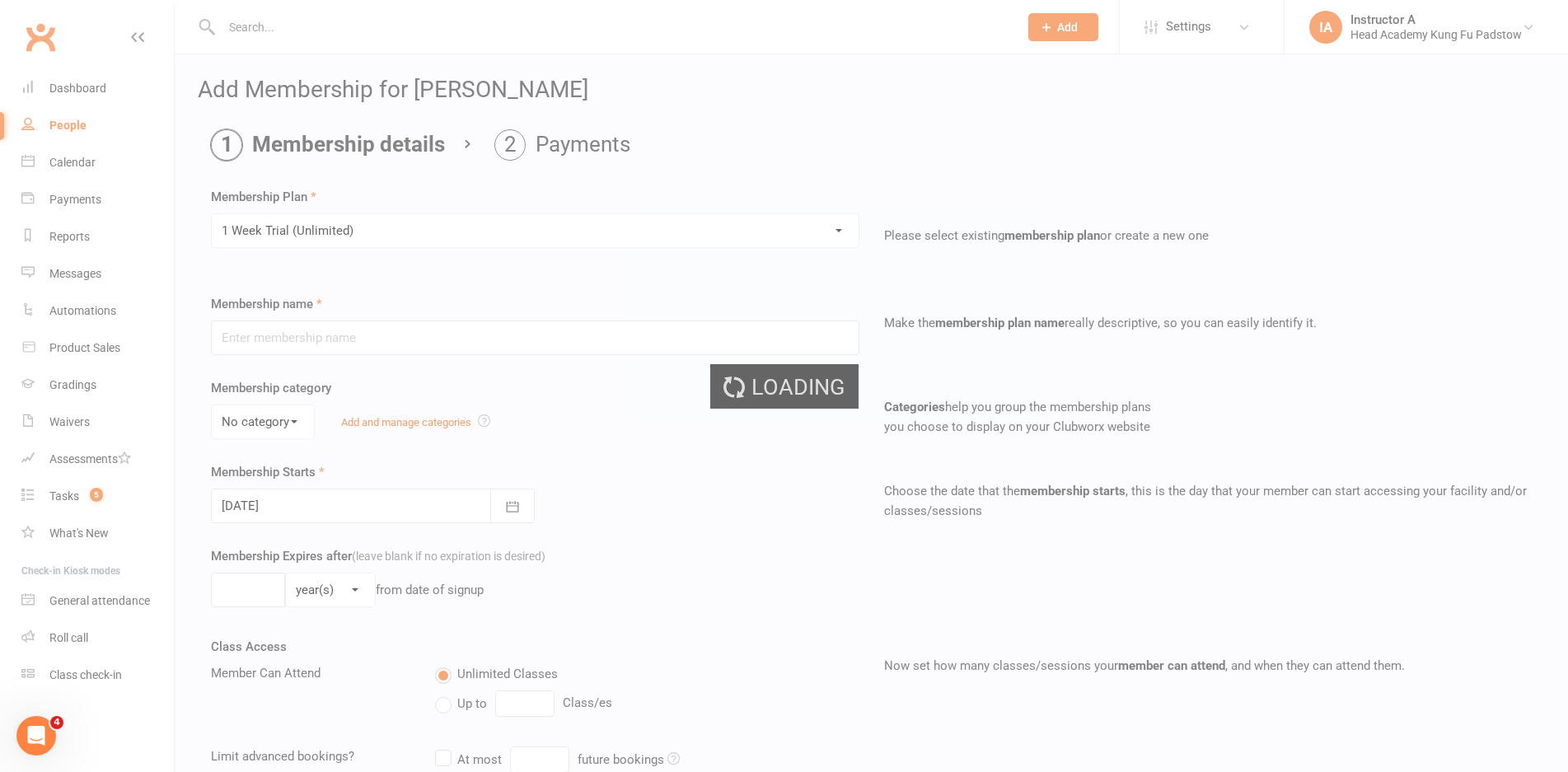
type input "1 Week Trial (Unlimited)"
type input "1"
select select "1"
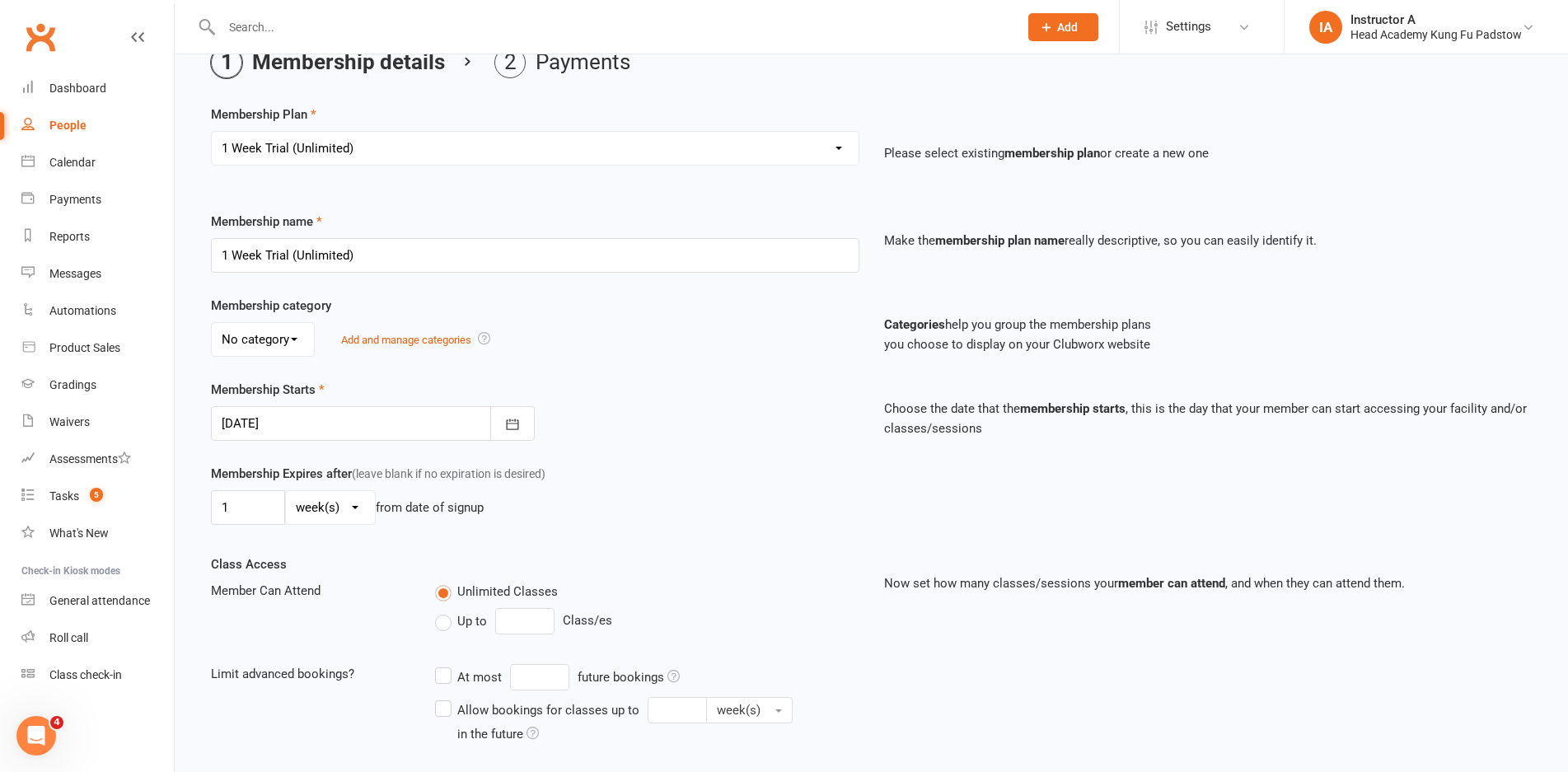
click at [771, 556] on div "Class Access Member Can Attend Unlimited Classes Up to Class/es Limit advanced …" at bounding box center [535, 661] width 673 height 213
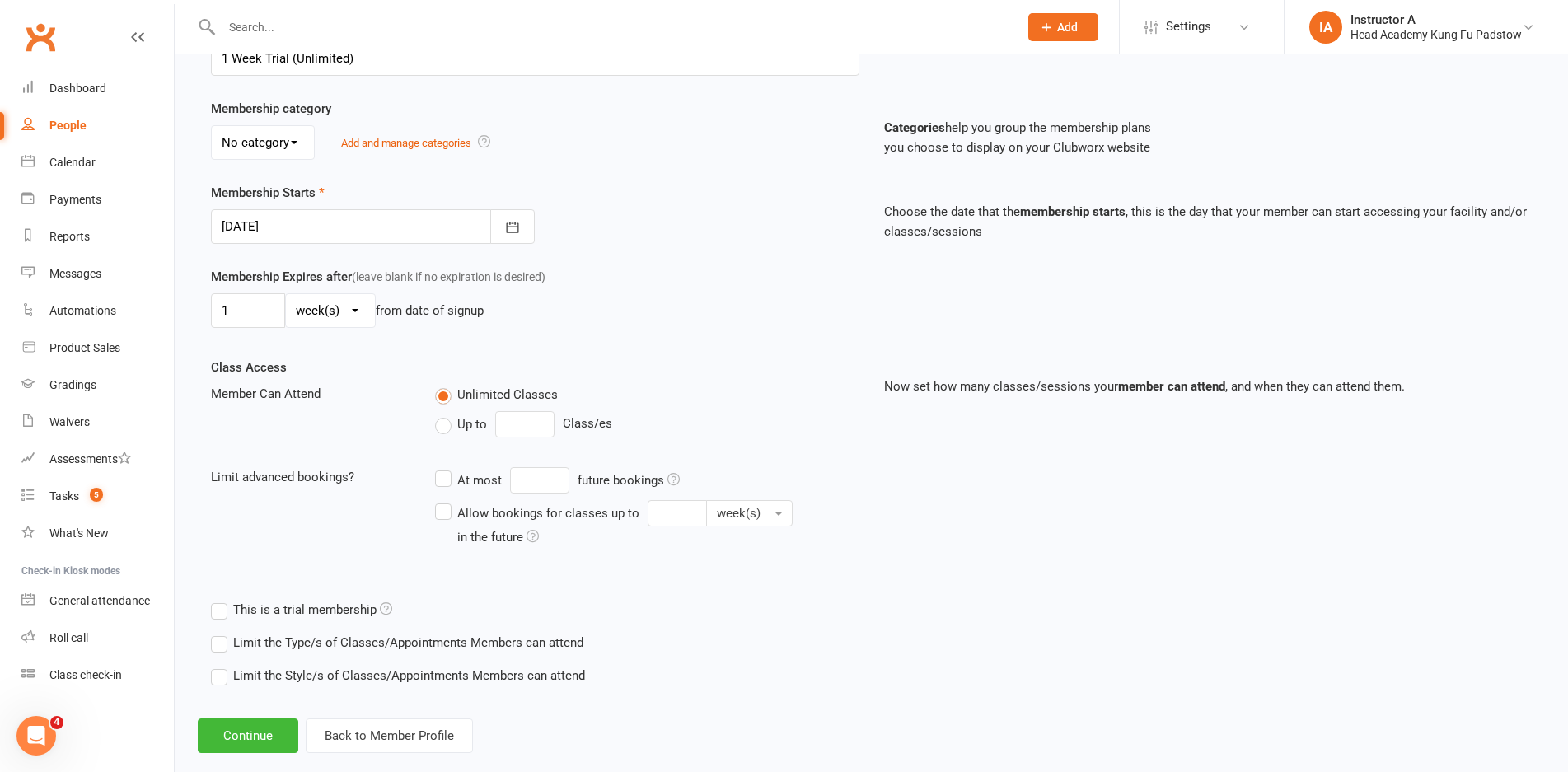
scroll to position [308, 0]
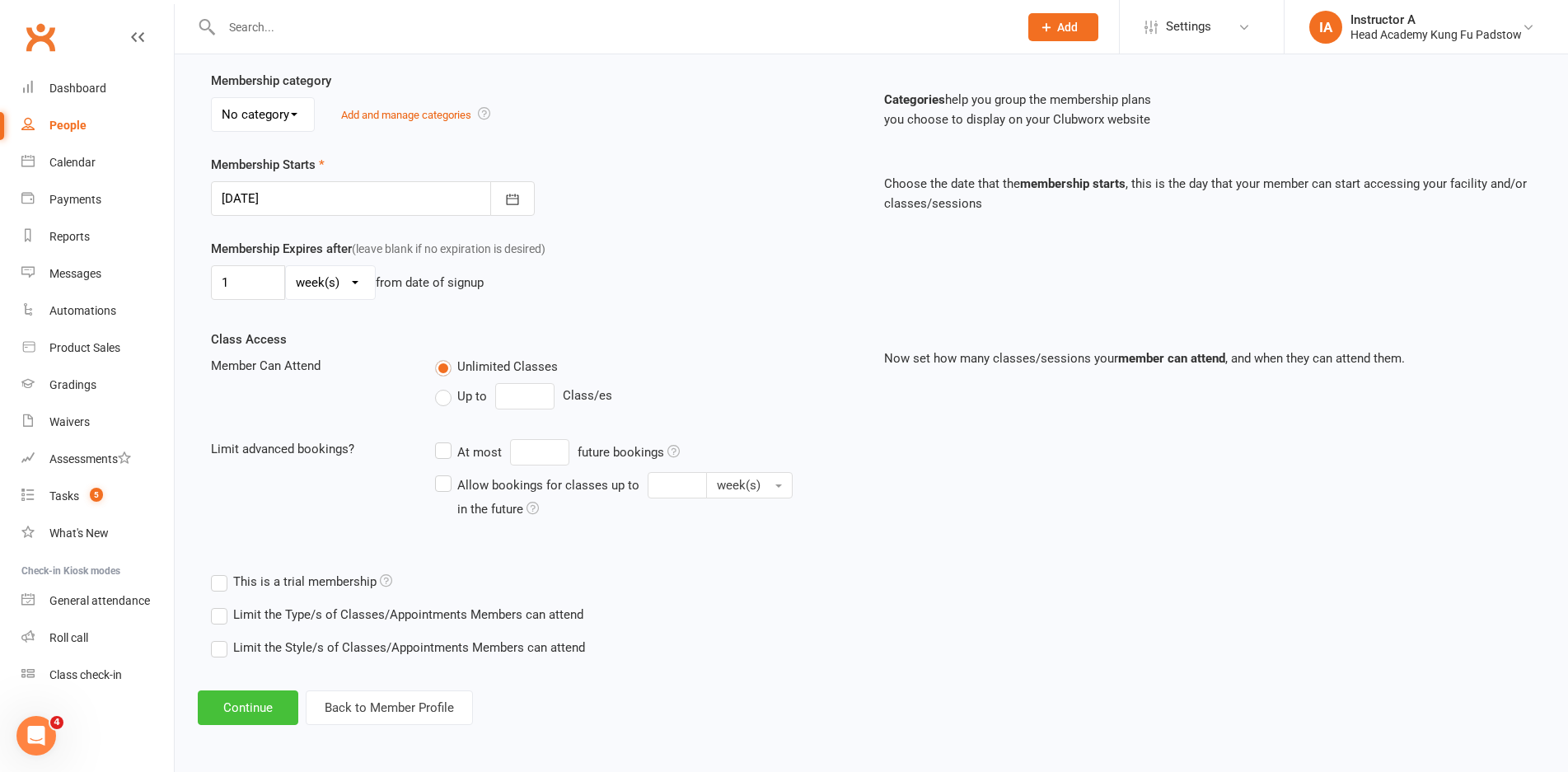
click at [282, 707] on button "Continue" at bounding box center [248, 707] width 100 height 35
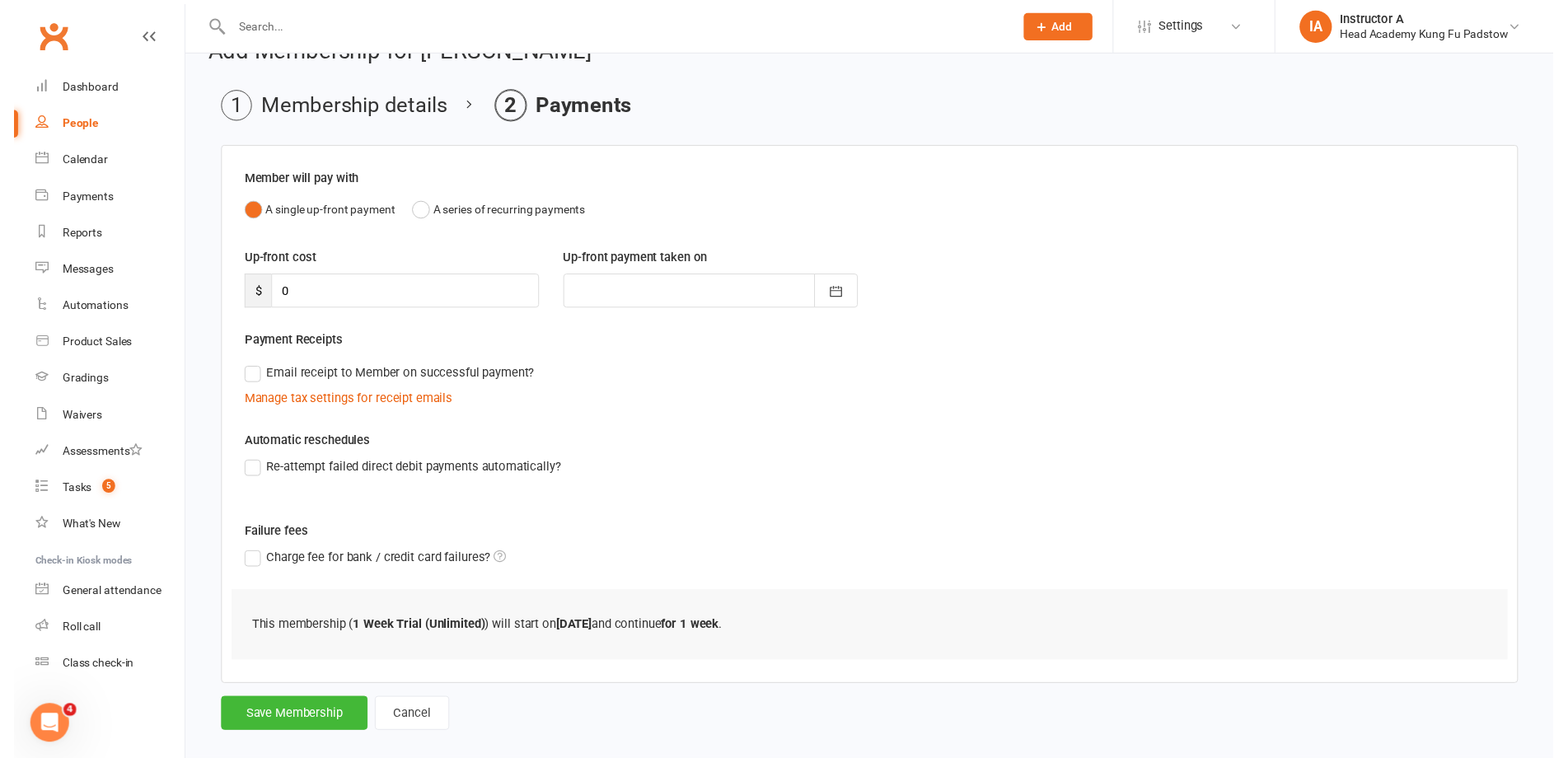
scroll to position [59, 0]
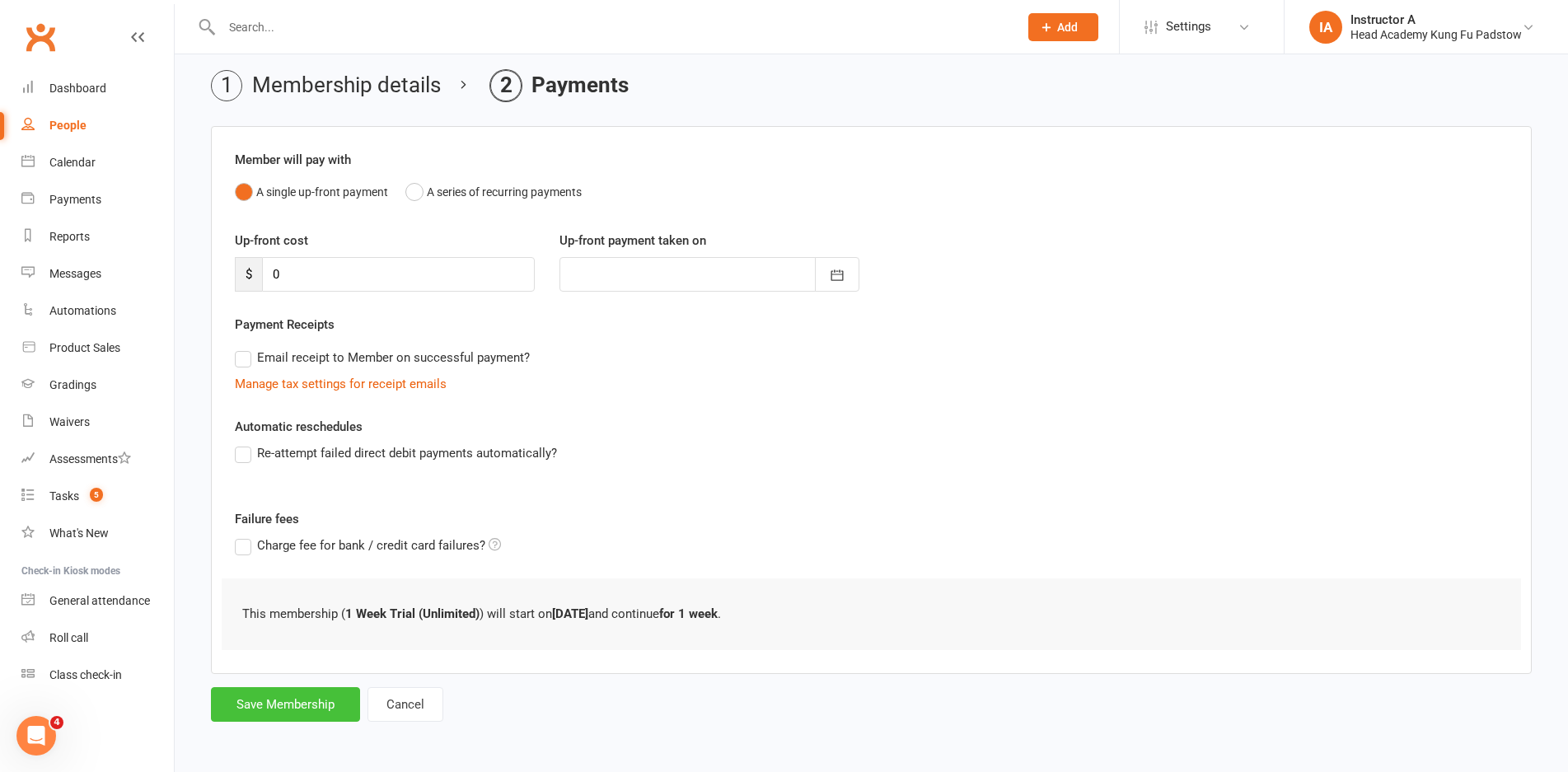
click at [308, 701] on button "Save Membership" at bounding box center [285, 705] width 149 height 35
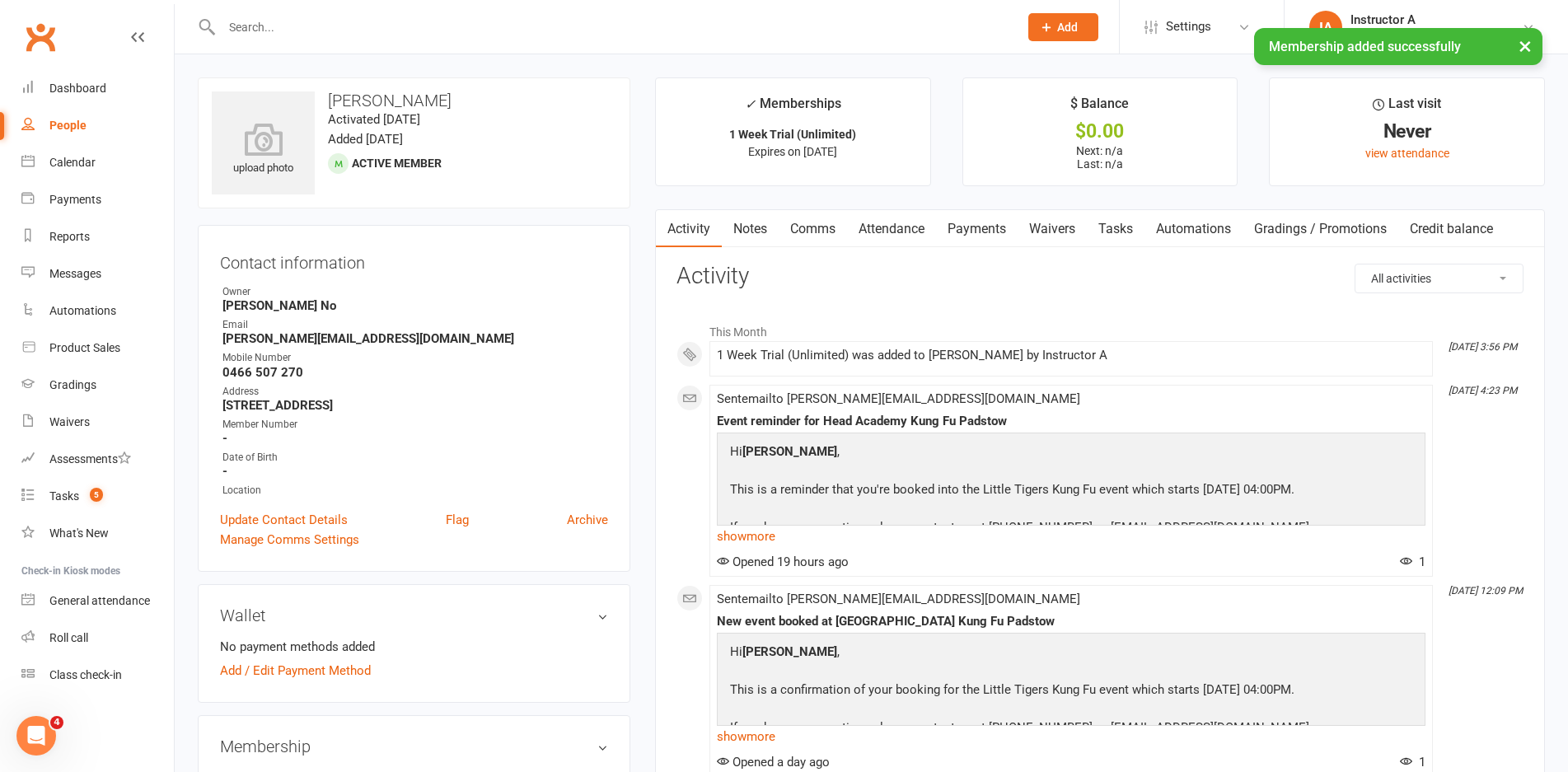
click at [597, 255] on h3 "Contact information" at bounding box center [414, 259] width 388 height 25
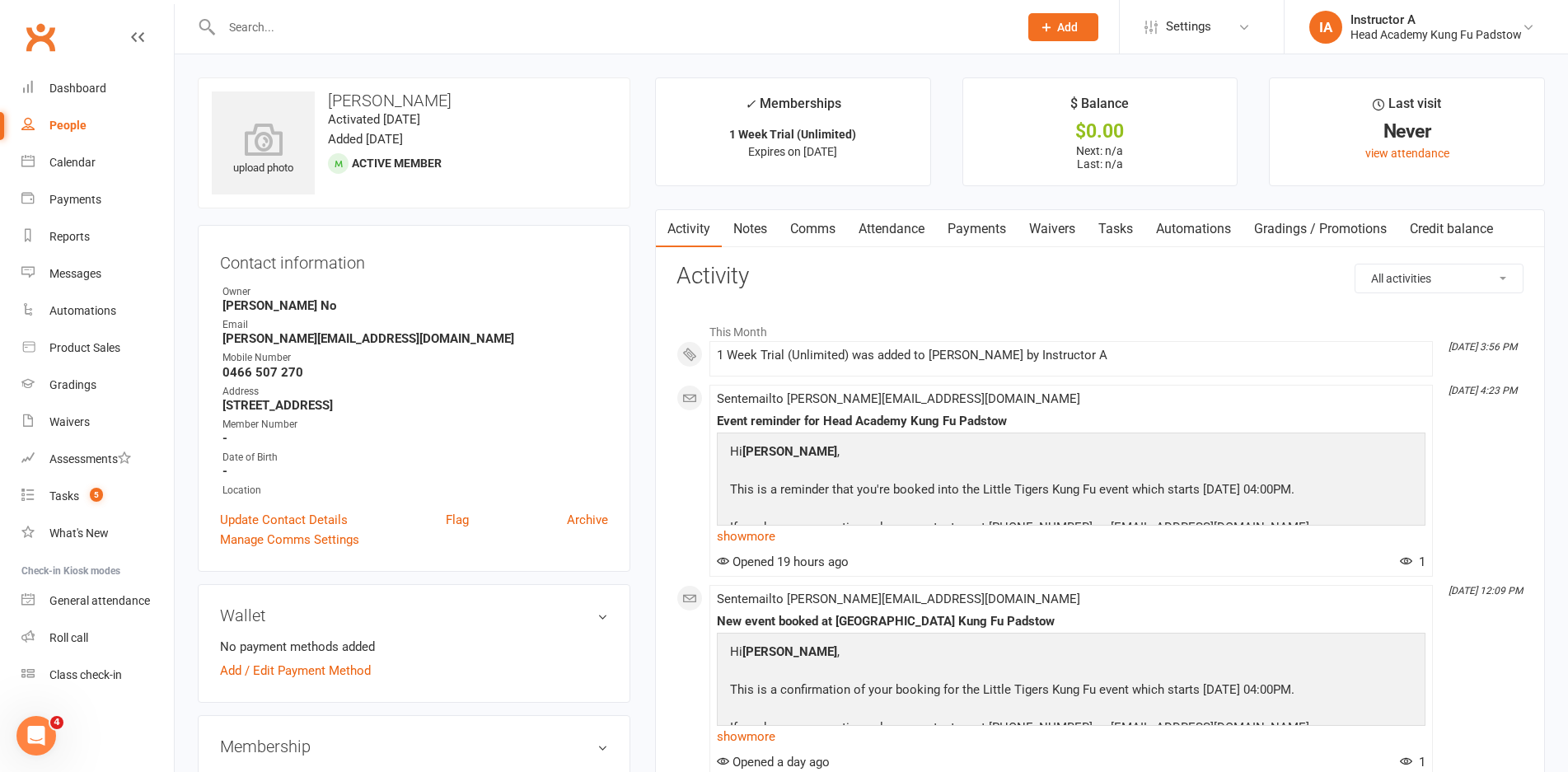
click at [601, 355] on div "Mobile Number" at bounding box center [416, 358] width 386 height 15
click at [343, 14] on div at bounding box center [603, 26] width 809 height 54
click at [343, 20] on input "text" at bounding box center [612, 26] width 790 height 23
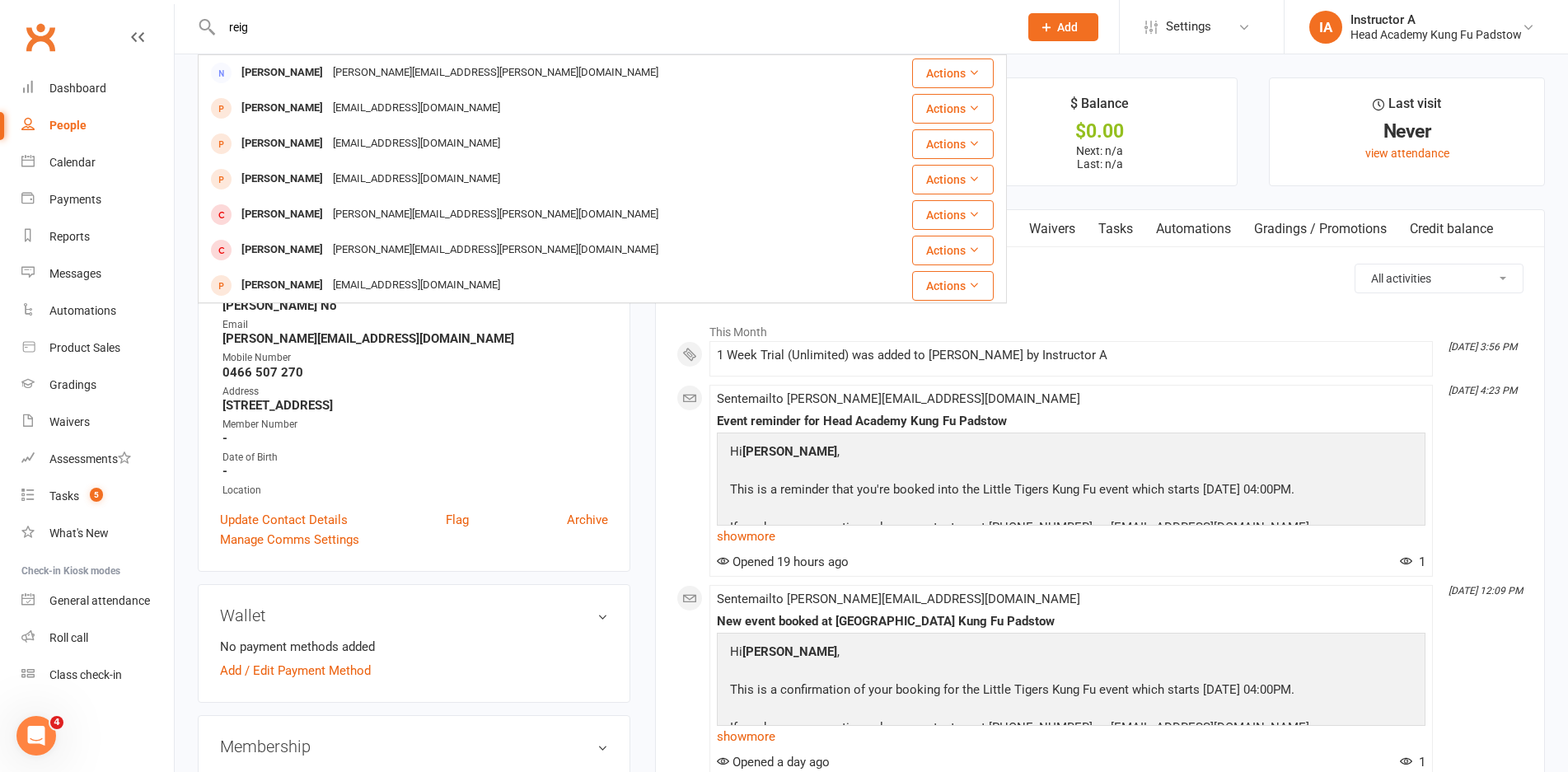
click at [367, 4] on div "reig Tara Reitano tara.reitano@hotmail.com Actions Fiona Reissis fotinireissis@…" at bounding box center [603, 26] width 809 height 54
click at [359, 27] on div "reig Tara Reitano tara.reitano@hotmail.com Actions Fiona Reissis fotinireissis@…" at bounding box center [603, 26] width 809 height 54
click at [359, 27] on input "reig" at bounding box center [612, 26] width 790 height 23
type input "rei"
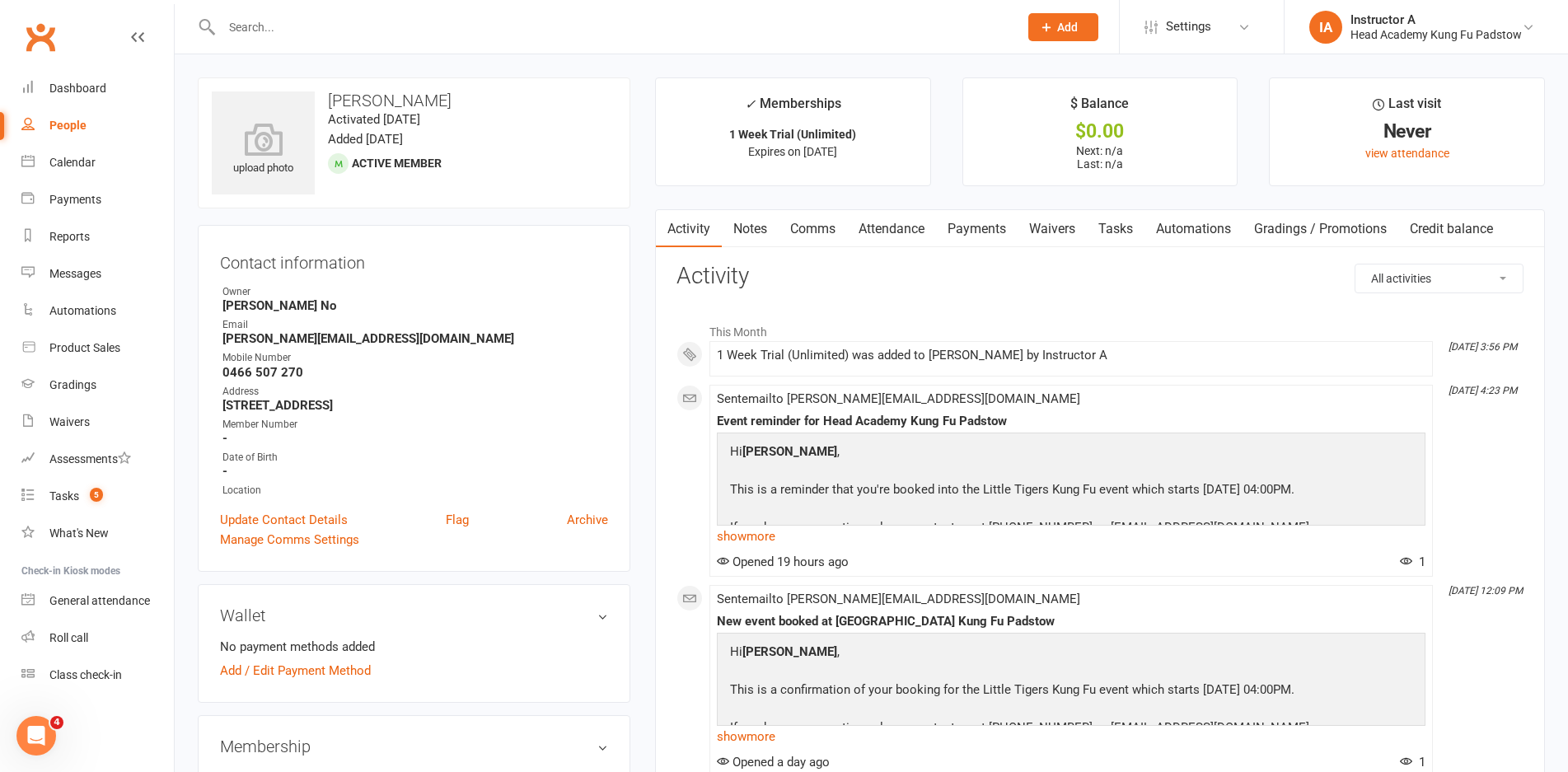
paste input "Rainah Thorley?"
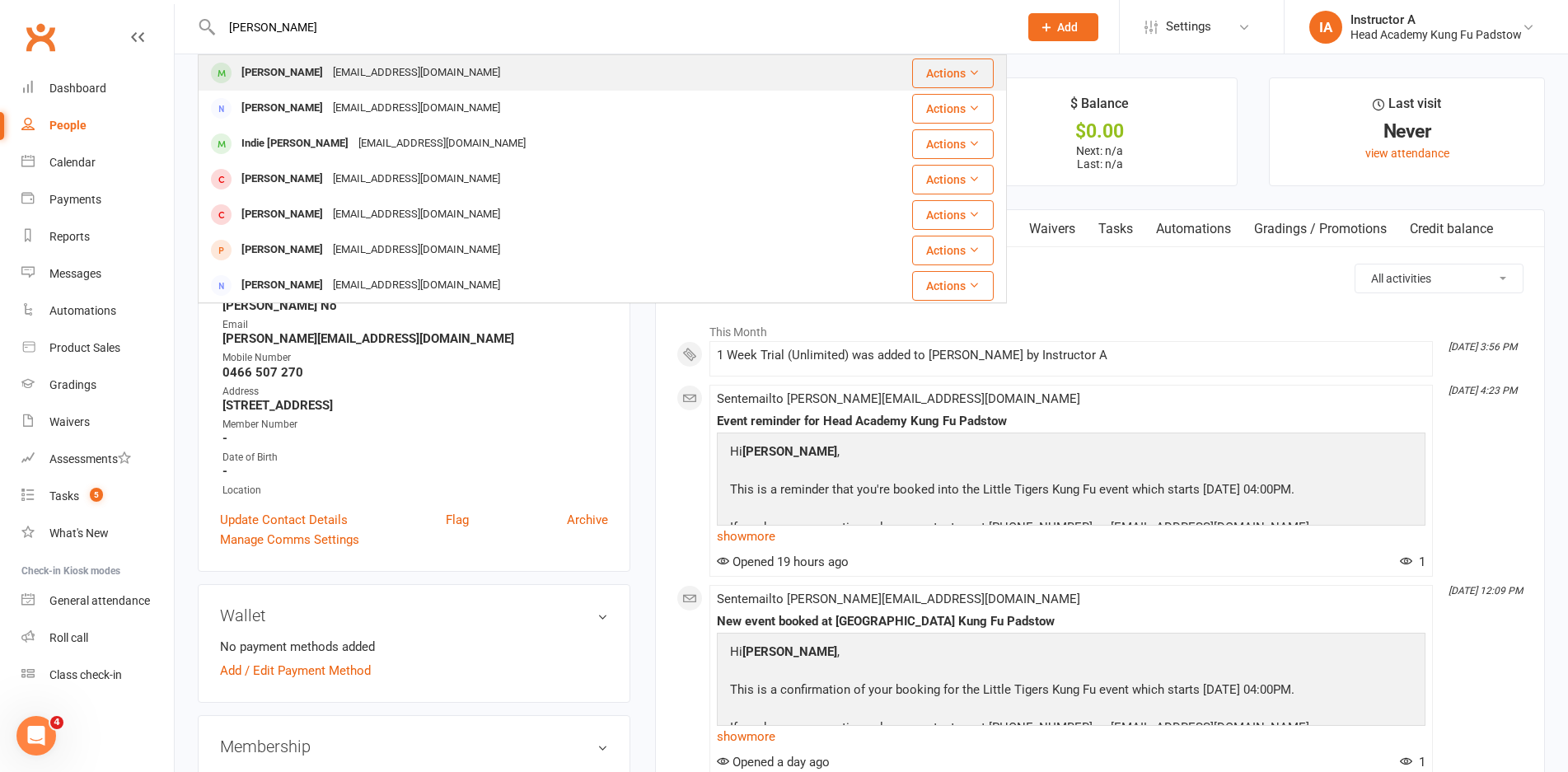
type input "Rainah Thorley"
click at [283, 62] on div "Rainah Thorley" at bounding box center [282, 73] width 92 height 24
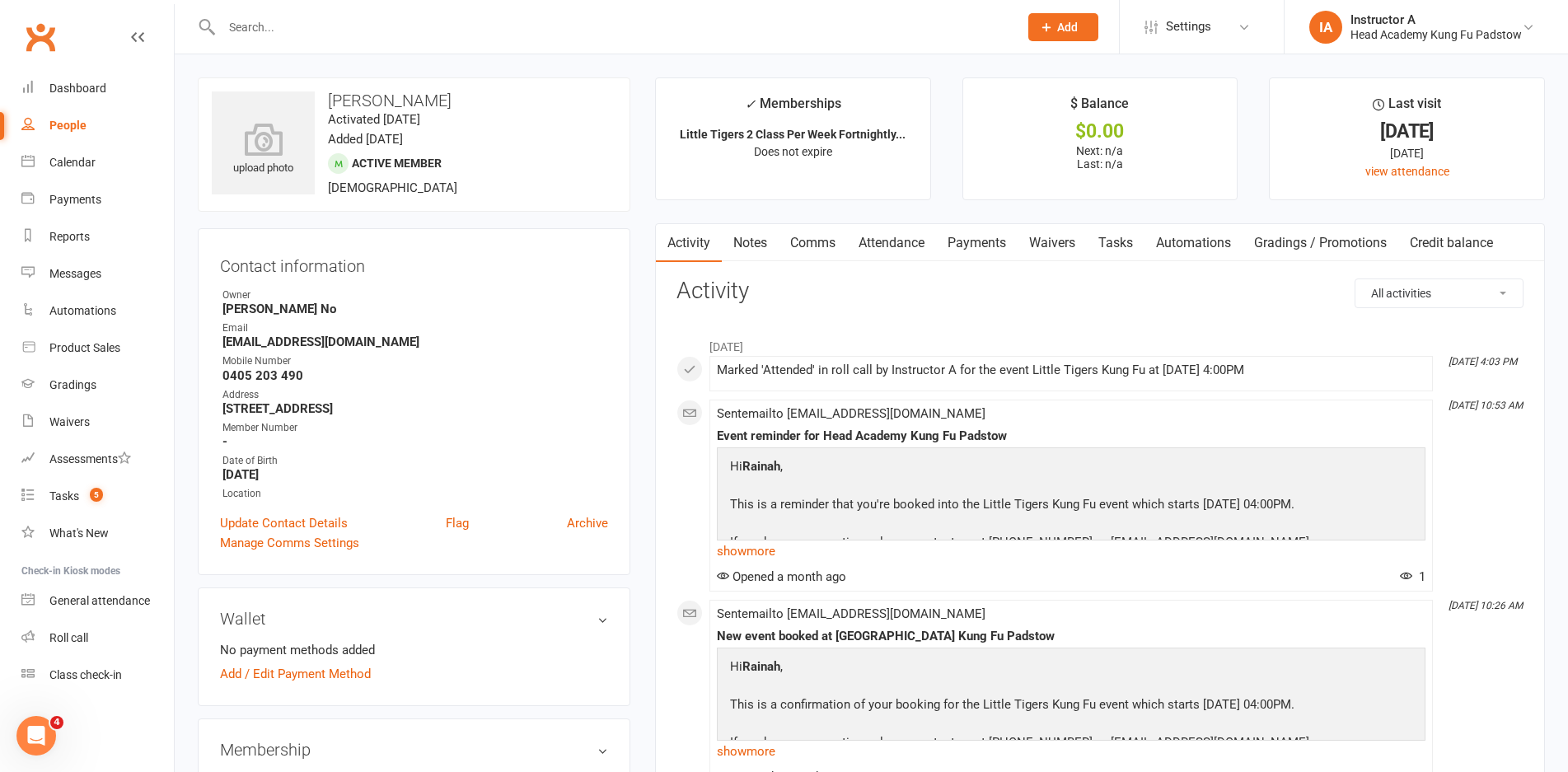
click at [926, 240] on link "Attendance" at bounding box center [892, 243] width 89 height 38
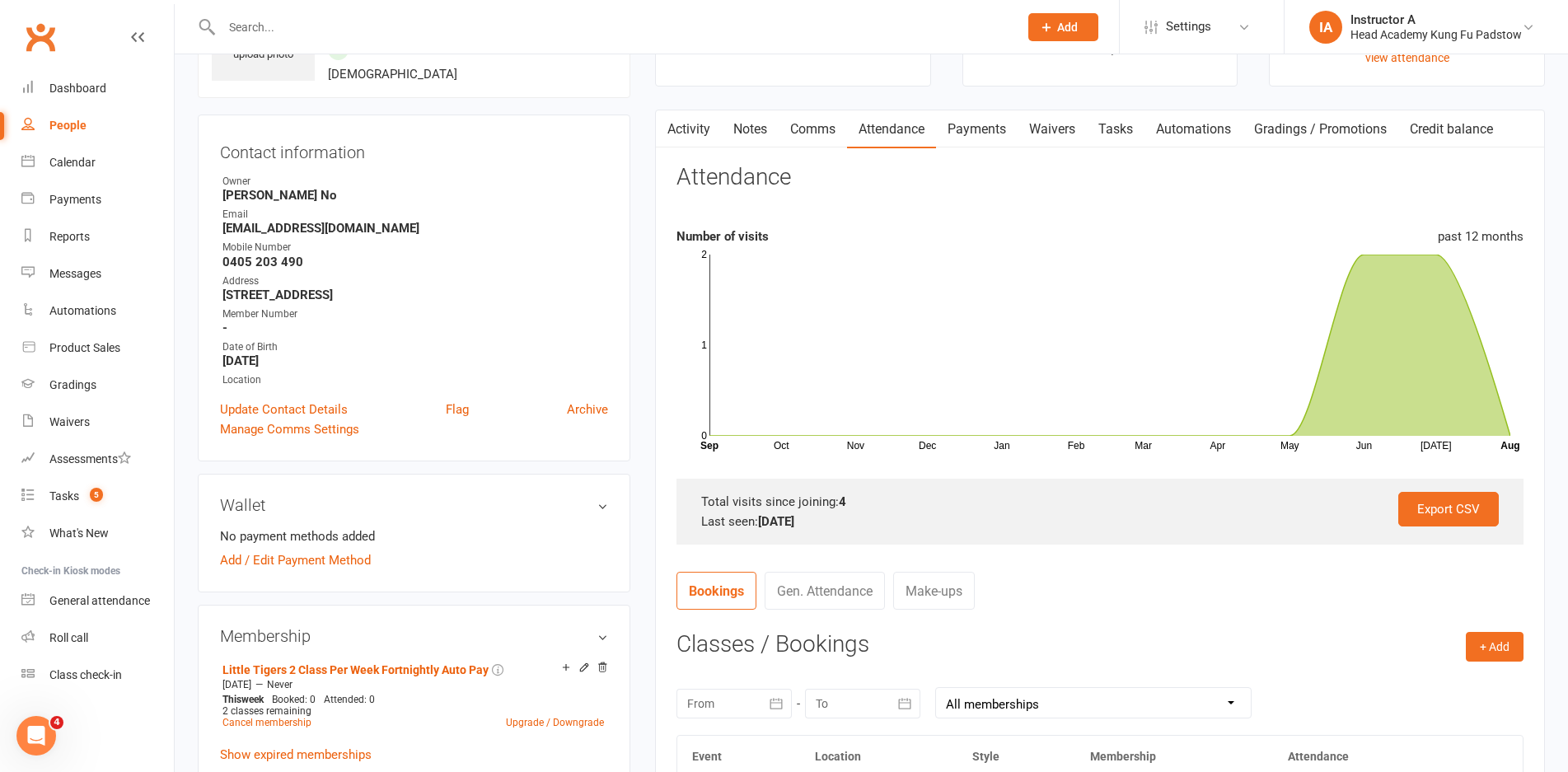
scroll to position [165, 0]
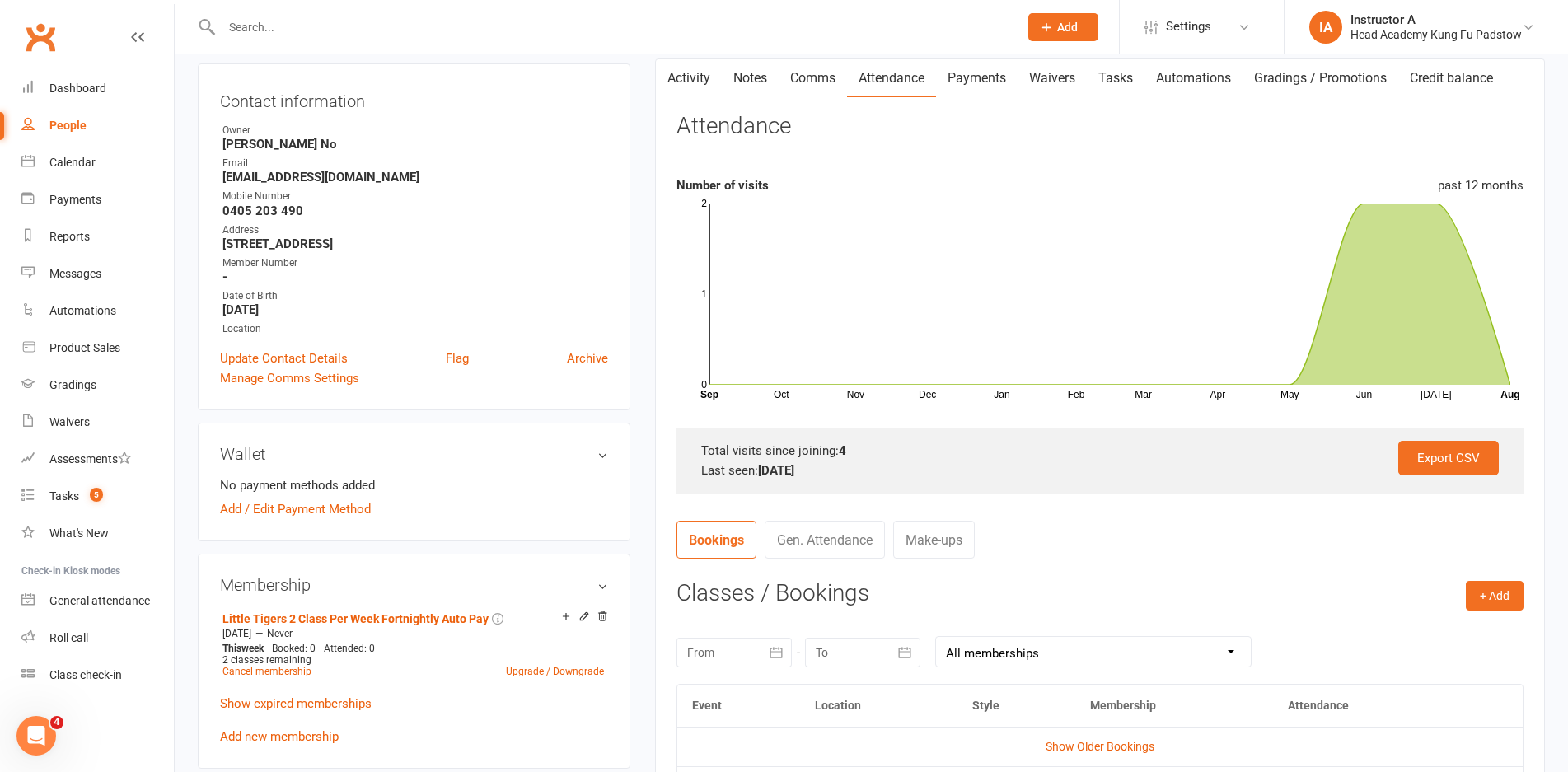
click at [1037, 536] on nav "Bookings Gen. Attendance Make-ups" at bounding box center [1100, 546] width 847 height 49
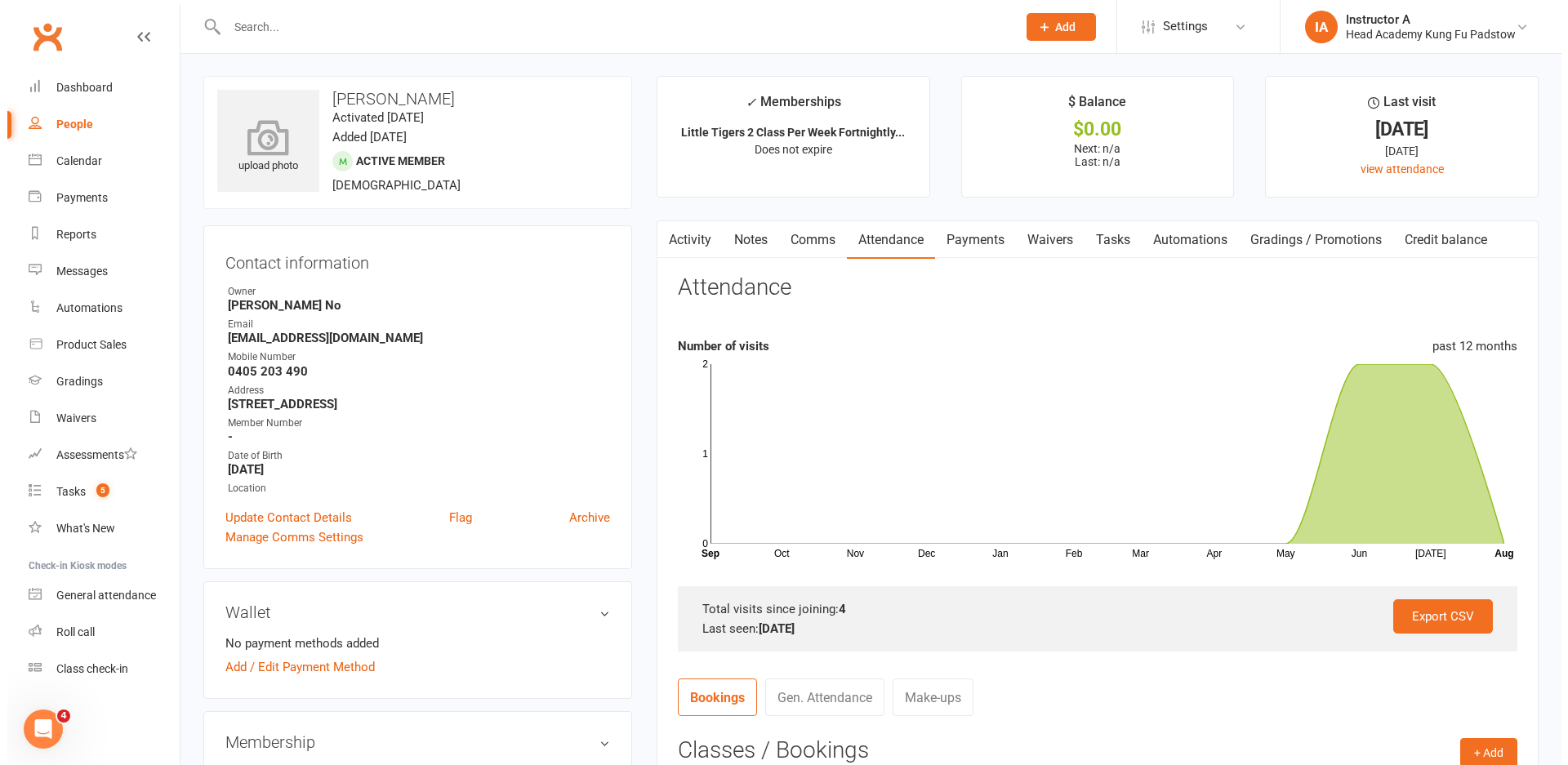
scroll to position [0, 0]
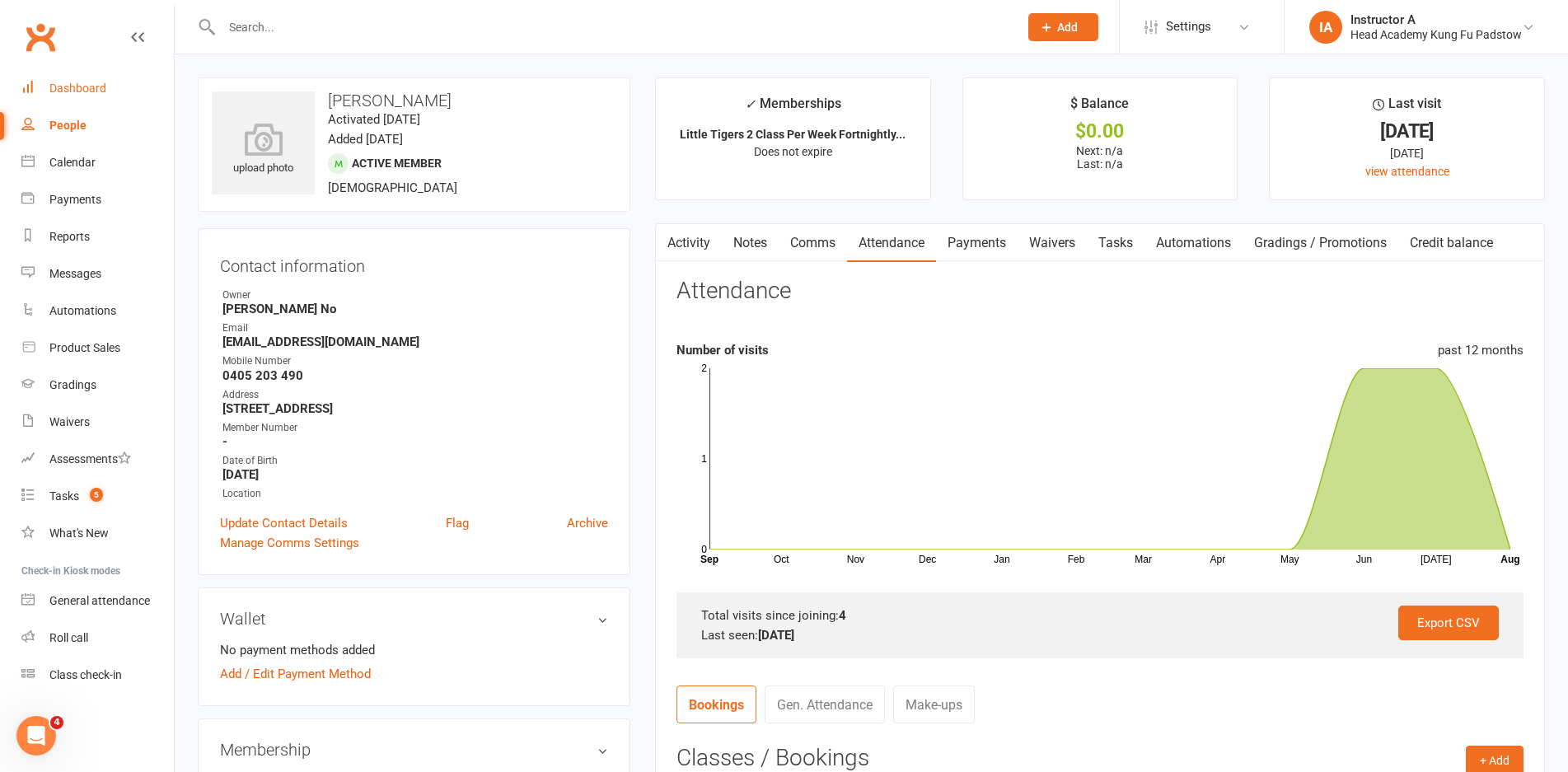
click at [132, 88] on link "Dashboard" at bounding box center [97, 88] width 152 height 37
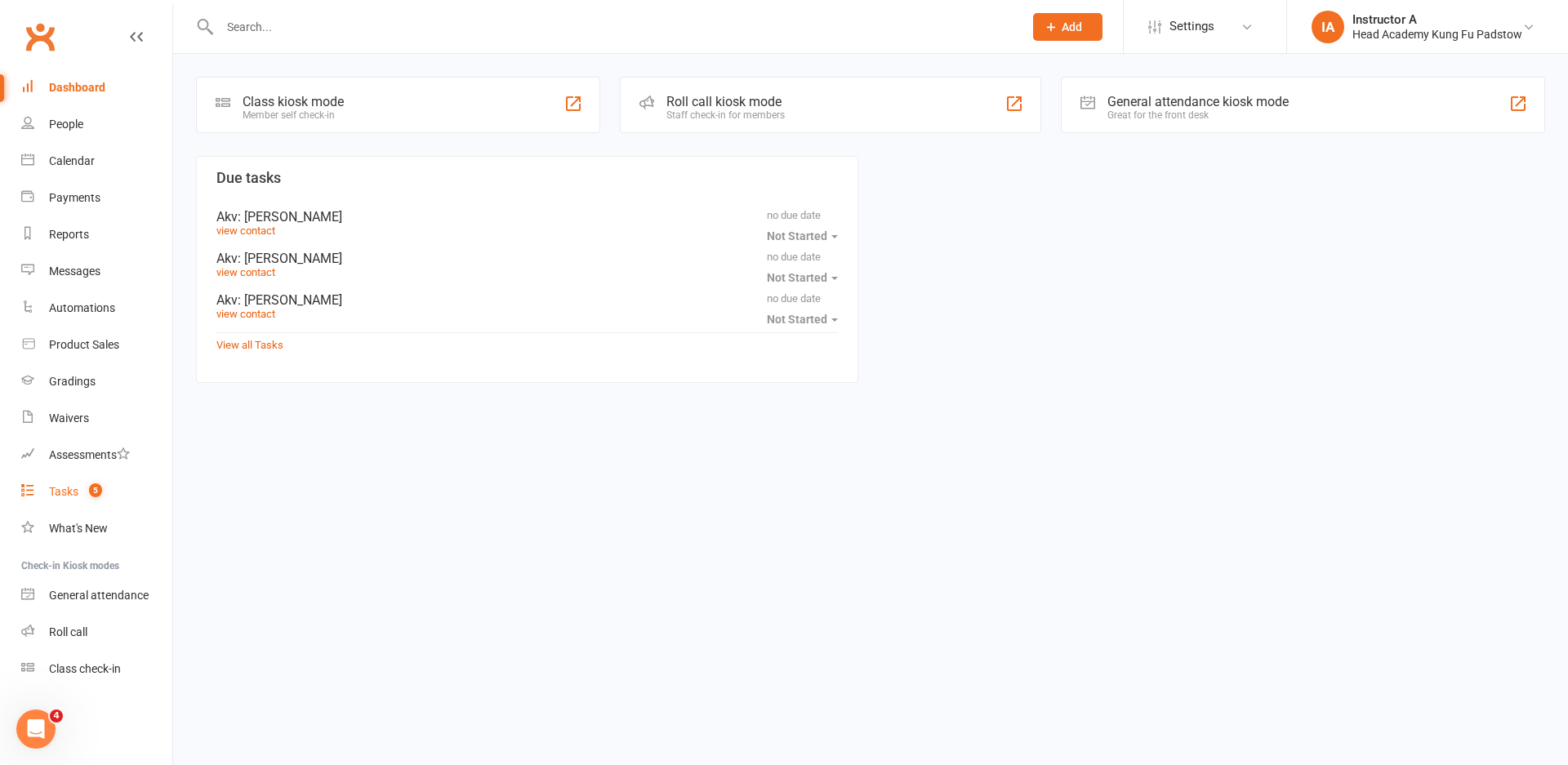
click at [98, 482] on link "Tasks 5" at bounding box center [96, 492] width 151 height 37
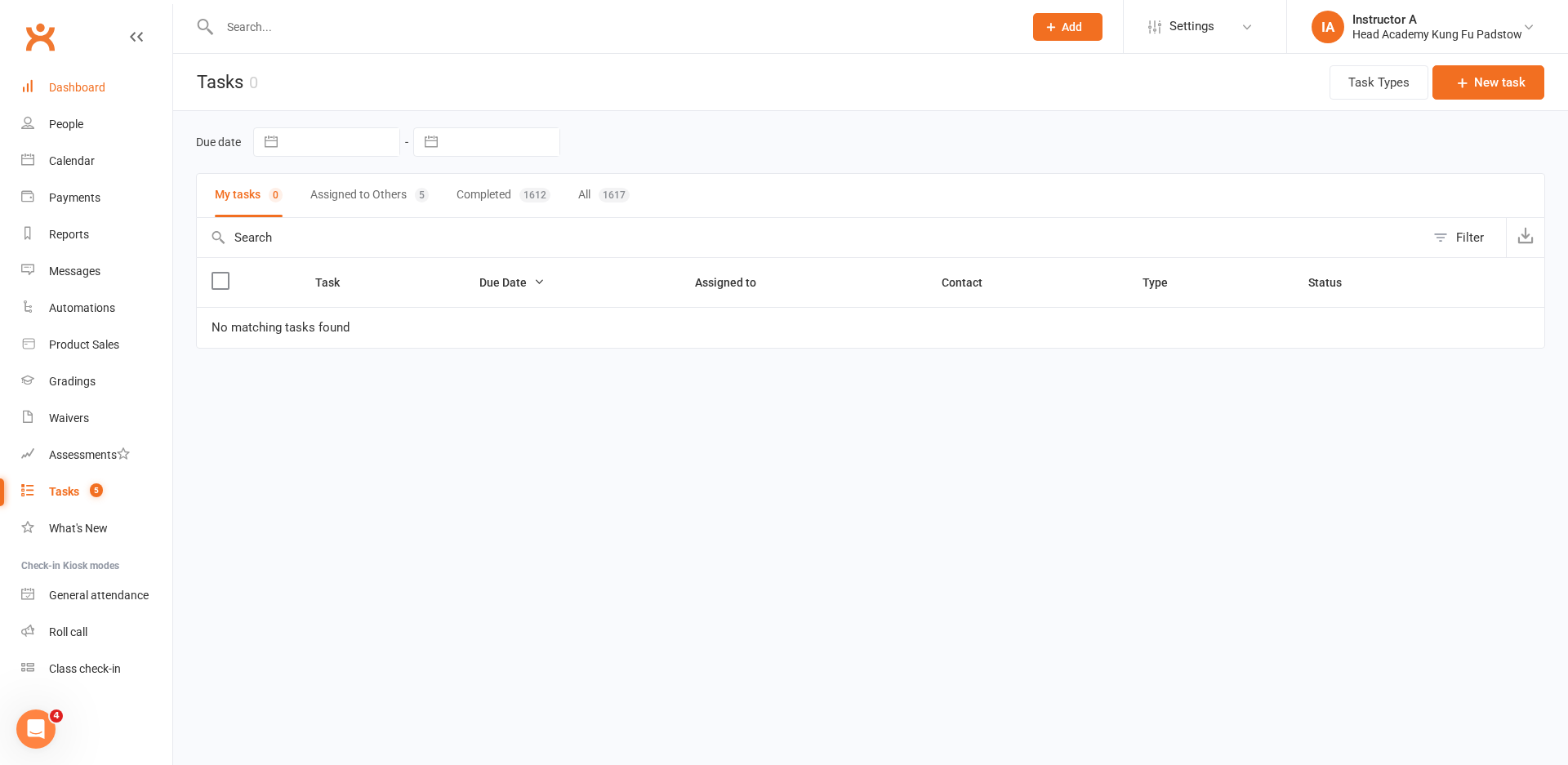
click at [47, 96] on link "Dashboard" at bounding box center [96, 88] width 151 height 37
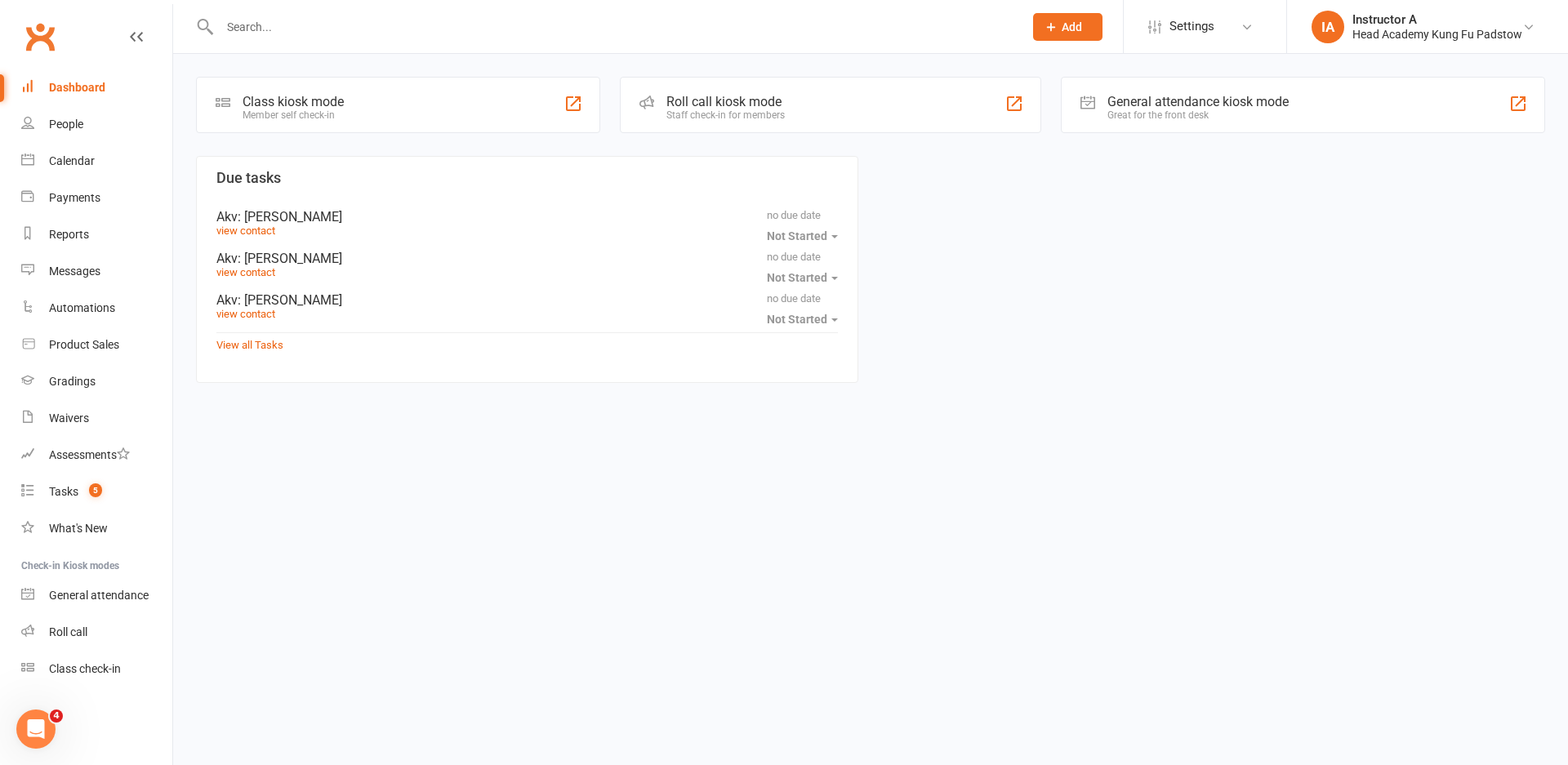
click at [278, 19] on input "text" at bounding box center [613, 26] width 797 height 23
type input "c"
drag, startPoint x: 899, startPoint y: 67, endPoint x: 880, endPoint y: 73, distance: 19.9
click at [898, 66] on div "Class kiosk mode Member self check-in Roll call kiosk mode Staff check-in for m…" at bounding box center [871, 232] width 1395 height 356
click at [870, 96] on div "Roll call kiosk mode Staff check-in for members" at bounding box center [831, 104] width 421 height 56
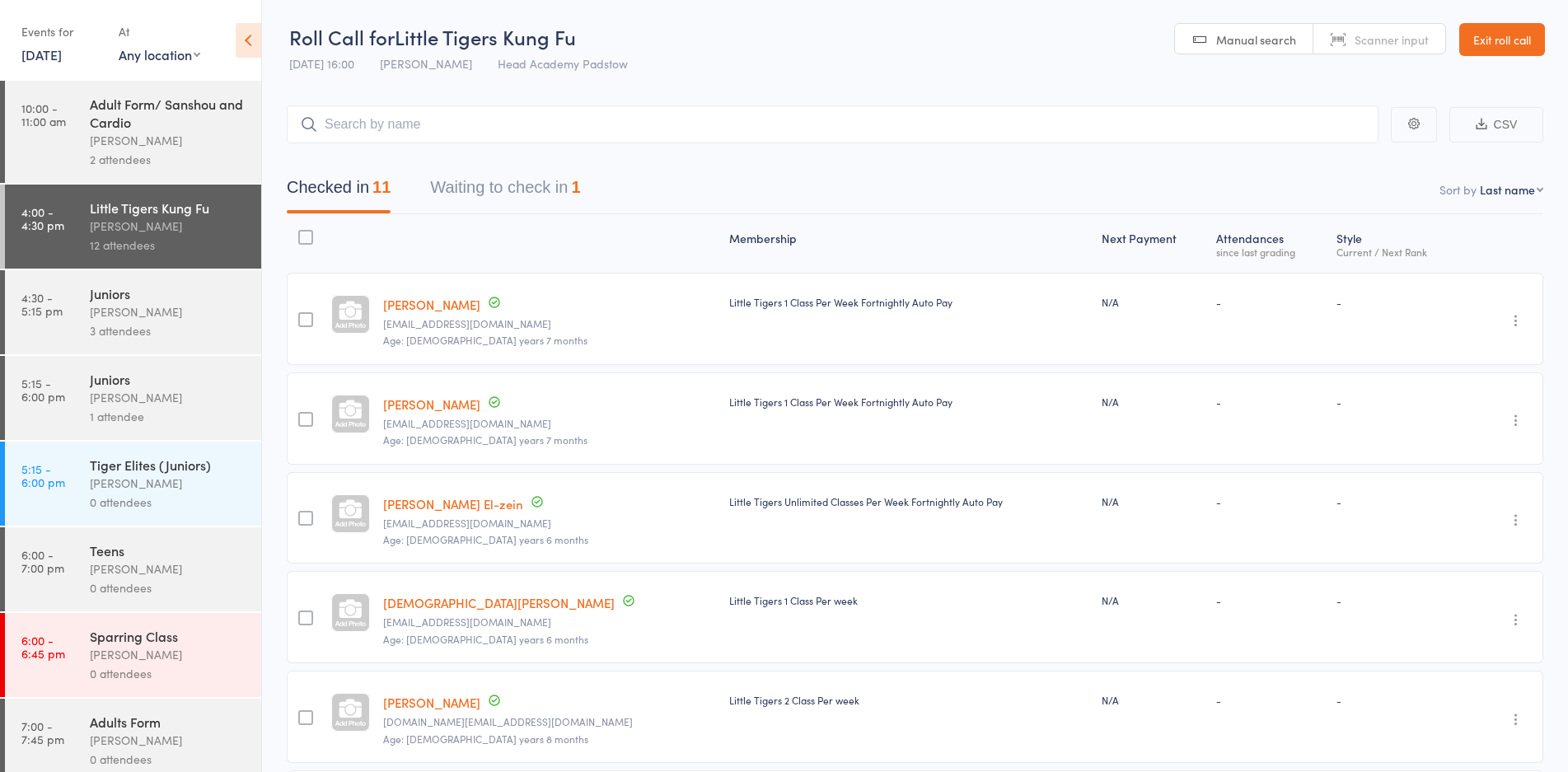
click at [159, 319] on div "[PERSON_NAME]" at bounding box center [168, 312] width 157 height 19
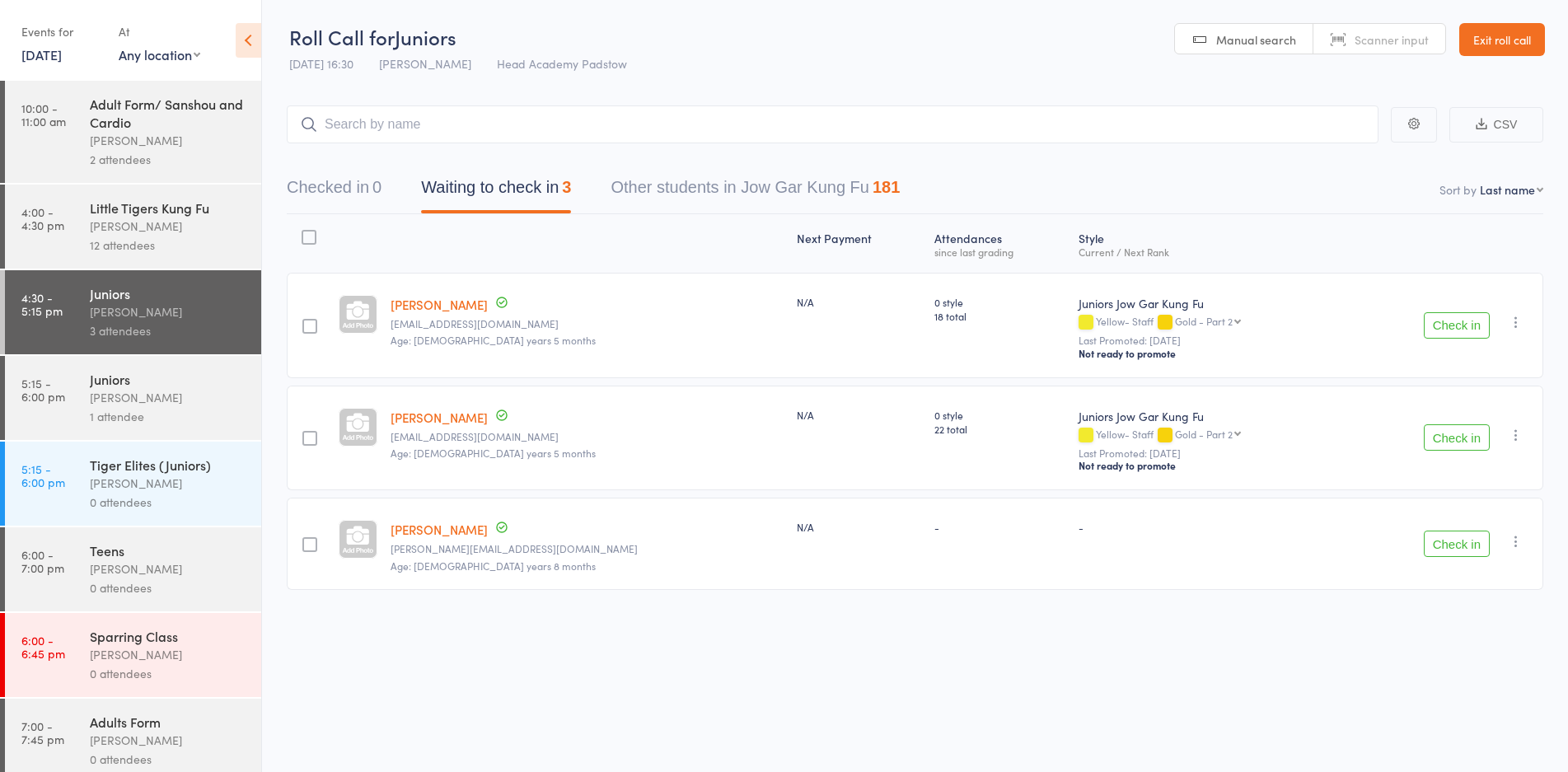
drag, startPoint x: 433, startPoint y: 105, endPoint x: 432, endPoint y: 119, distance: 14.0
click at [432, 119] on main "CSV Checked in 0 Waiting to check in 3 Other students in Jow Gar Kung Fu 181 So…" at bounding box center [914, 372] width 1306 height 582
click at [432, 120] on input "search" at bounding box center [832, 124] width 1092 height 38
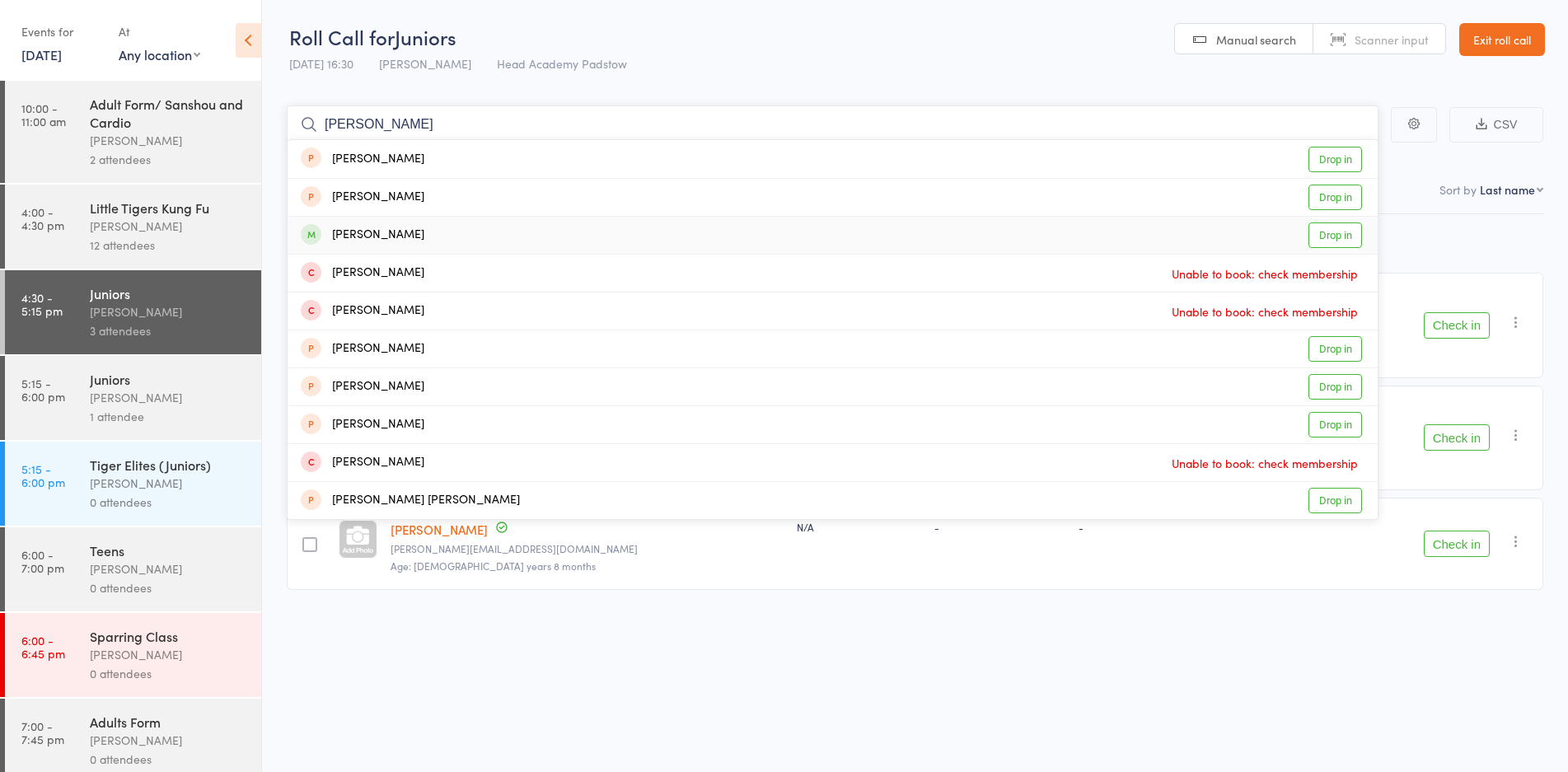
type input "johnny"
click at [346, 230] on div "Johnny Katsiroubas" at bounding box center [362, 236] width 123 height 19
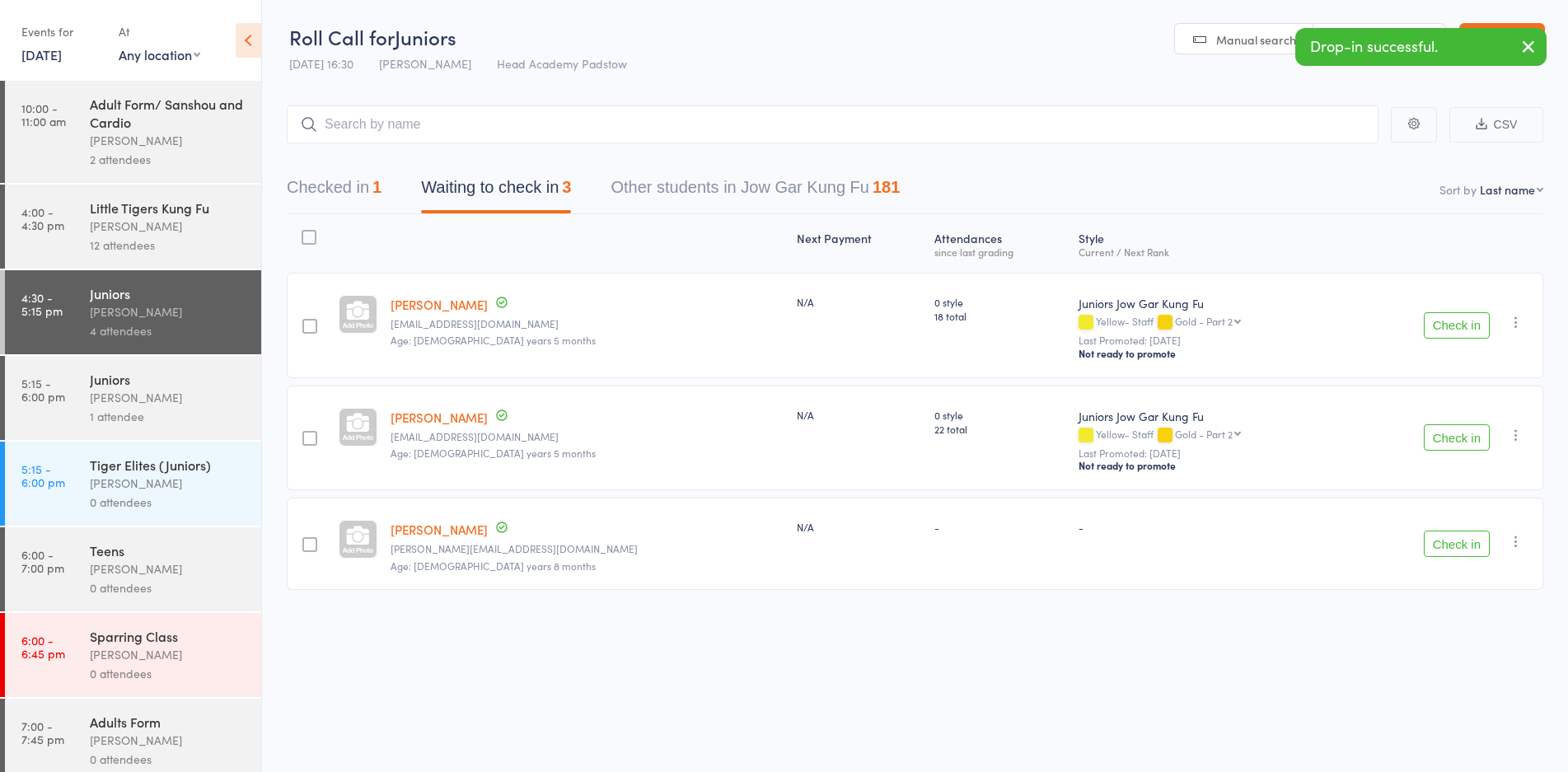
click at [1495, 26] on link "Exit roll call" at bounding box center [1502, 39] width 86 height 33
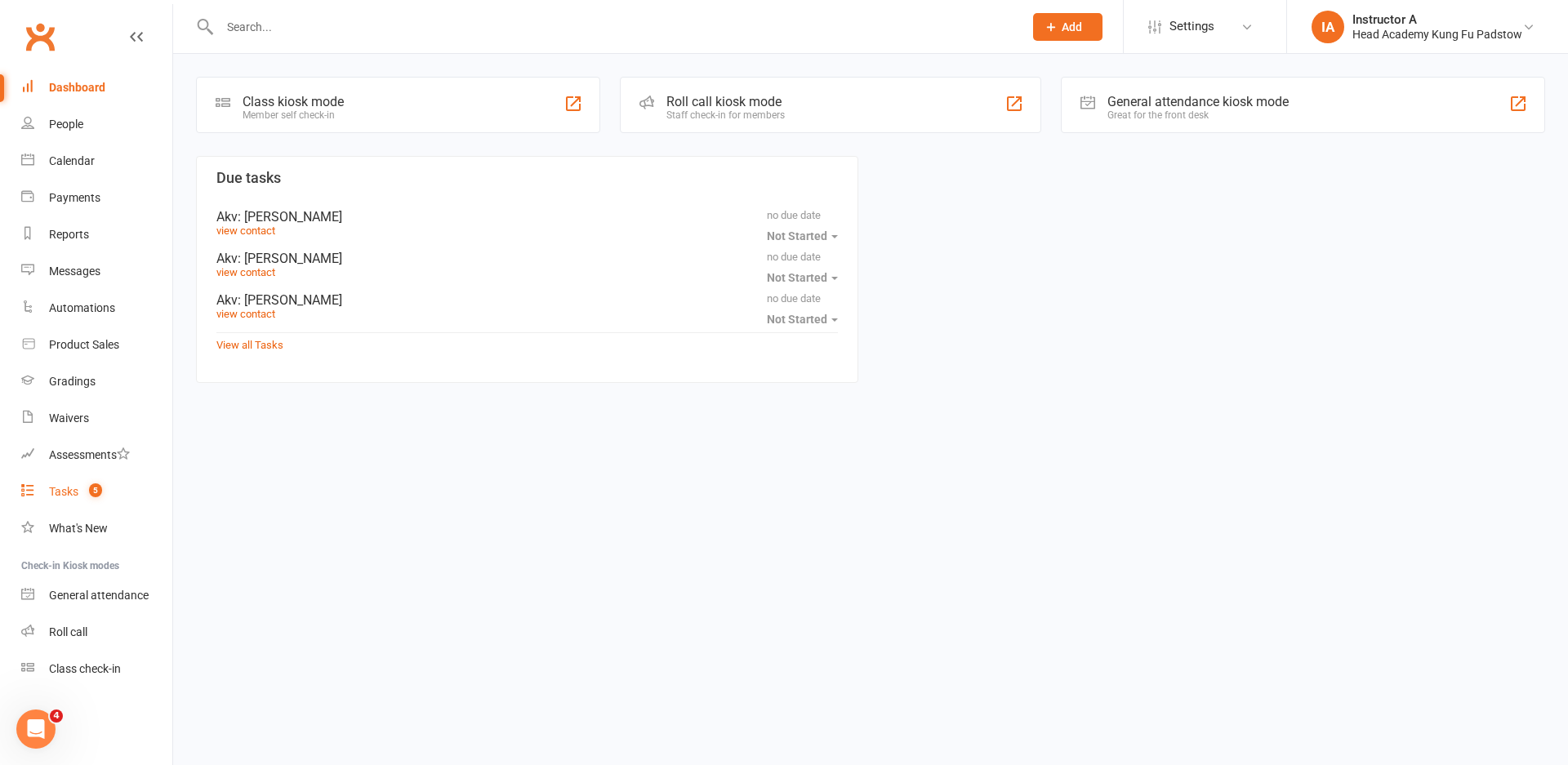
click at [57, 493] on div "Tasks" at bounding box center [63, 492] width 29 height 13
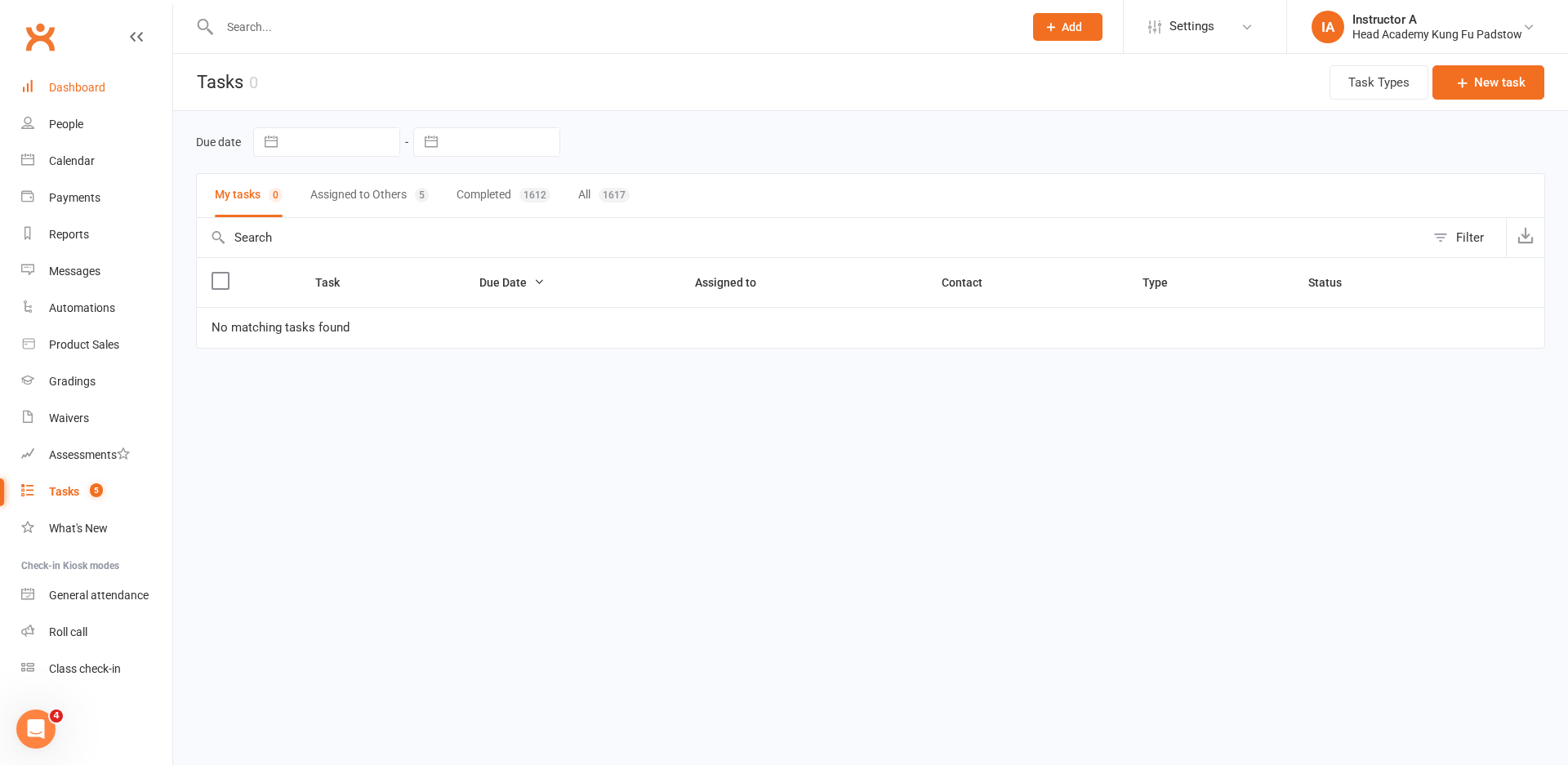
click at [134, 87] on link "Dashboard" at bounding box center [96, 88] width 151 height 37
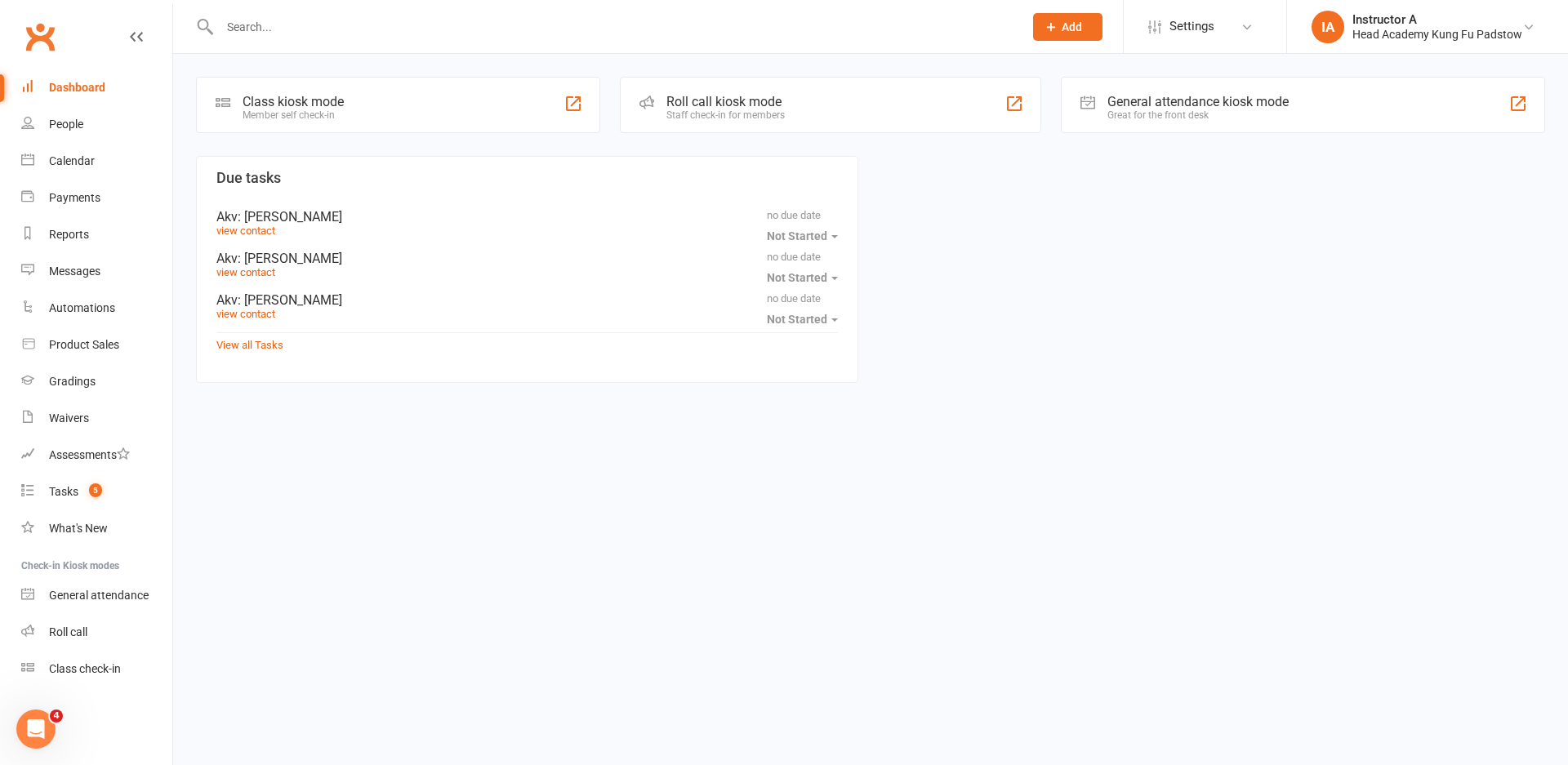
click at [293, 11] on div at bounding box center [604, 26] width 816 height 53
click at [293, 19] on input "text" at bounding box center [613, 26] width 797 height 23
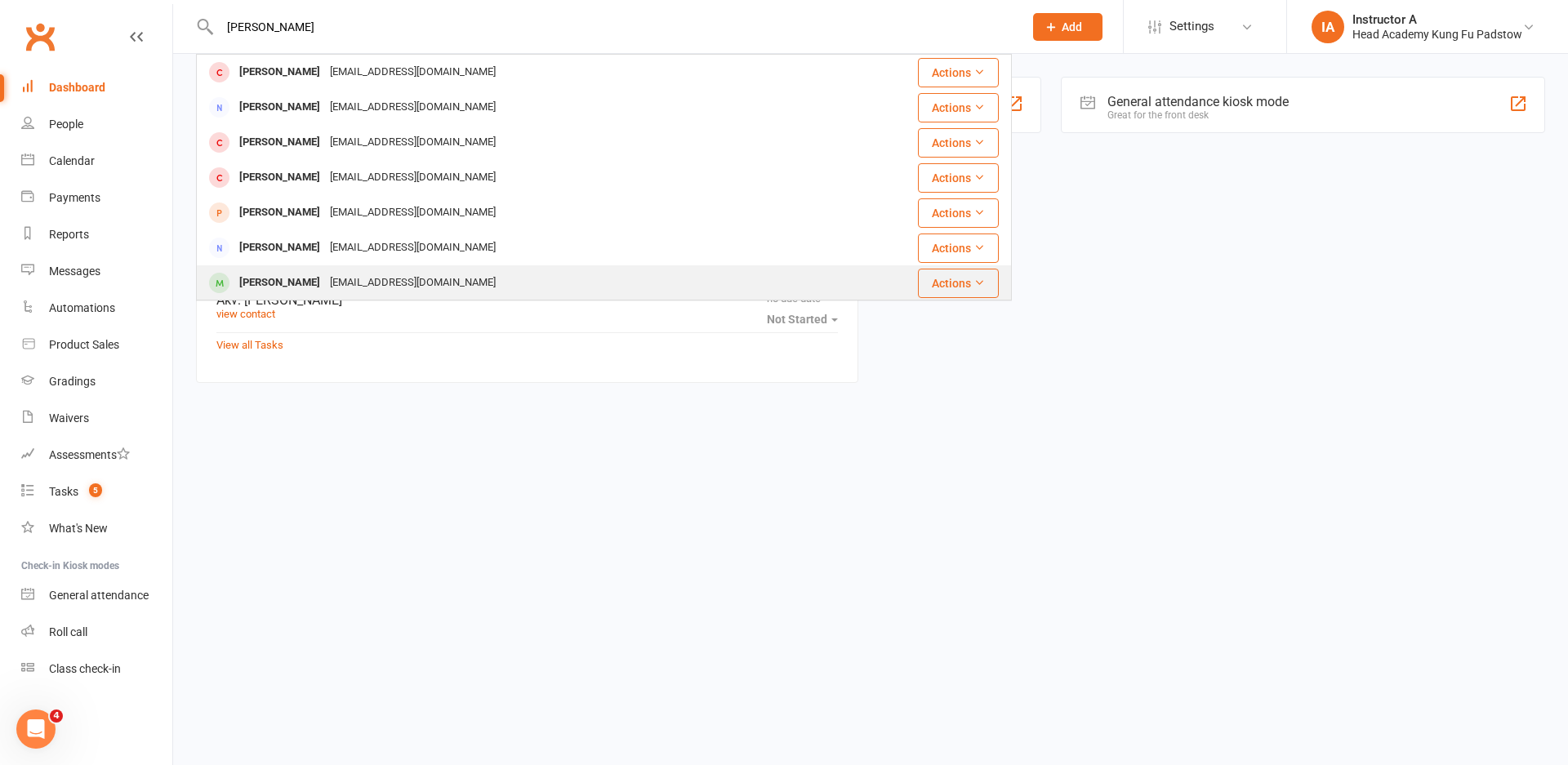
type input "james"
click at [308, 284] on div "James Nguyen" at bounding box center [280, 283] width 91 height 24
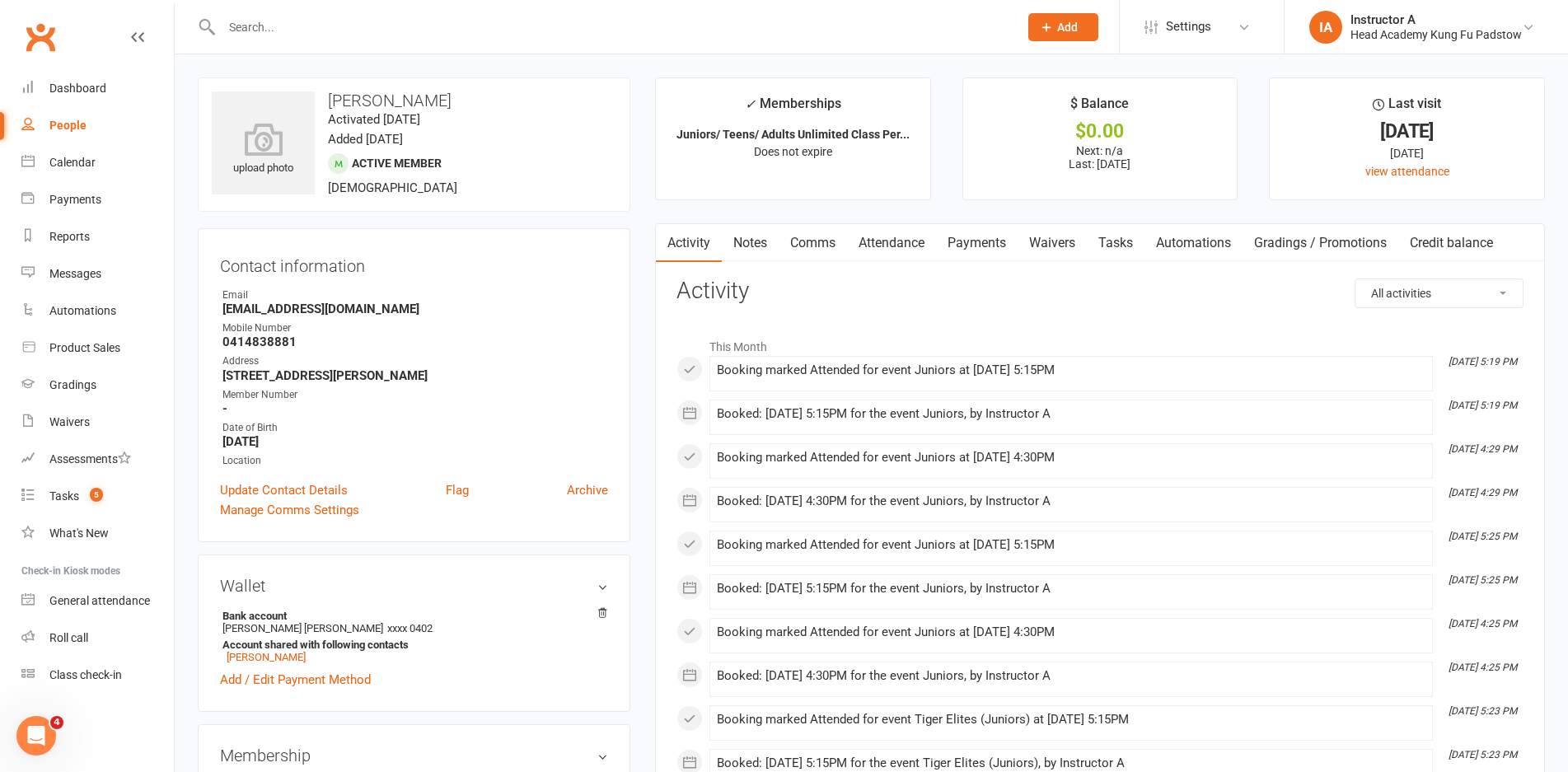
click at [37, 48] on link "Clubworx" at bounding box center [40, 37] width 41 height 41
